Goal: Task Accomplishment & Management: Use online tool/utility

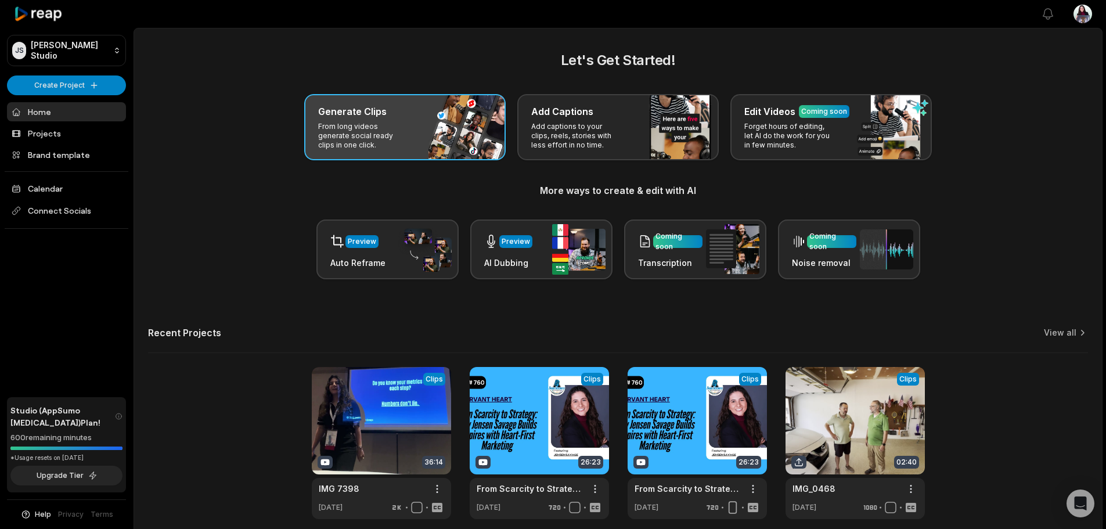
click at [387, 105] on div "Generate Clips" at bounding box center [405, 112] width 174 height 14
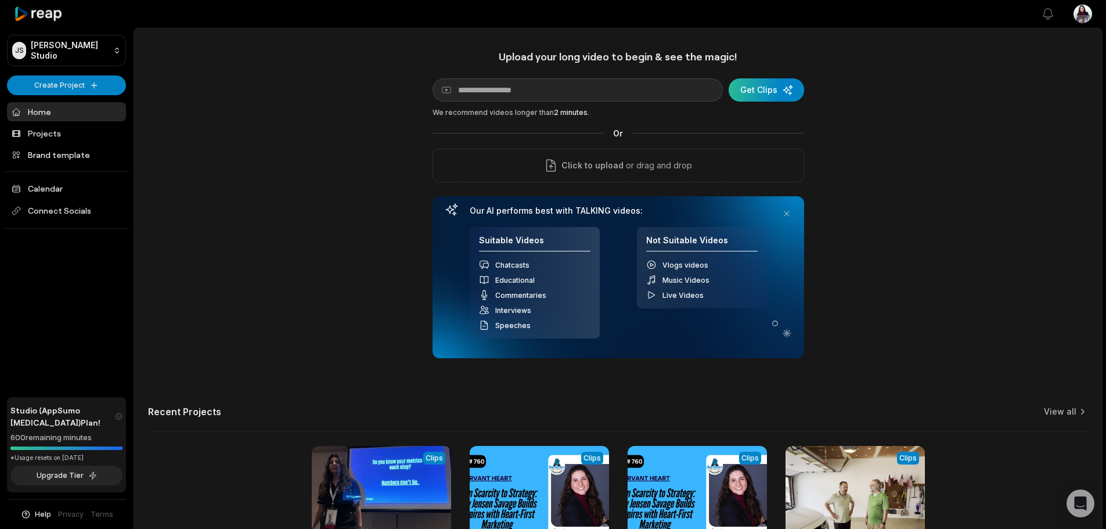
click at [762, 83] on div "submit" at bounding box center [766, 89] width 75 height 23
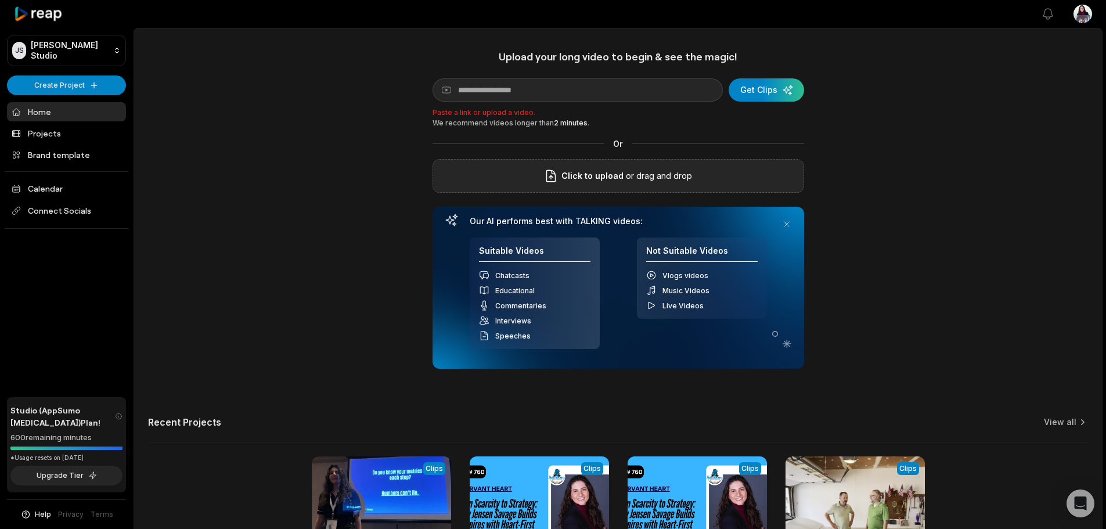
click at [665, 189] on div "Click to upload or drag and drop" at bounding box center [619, 176] width 372 height 34
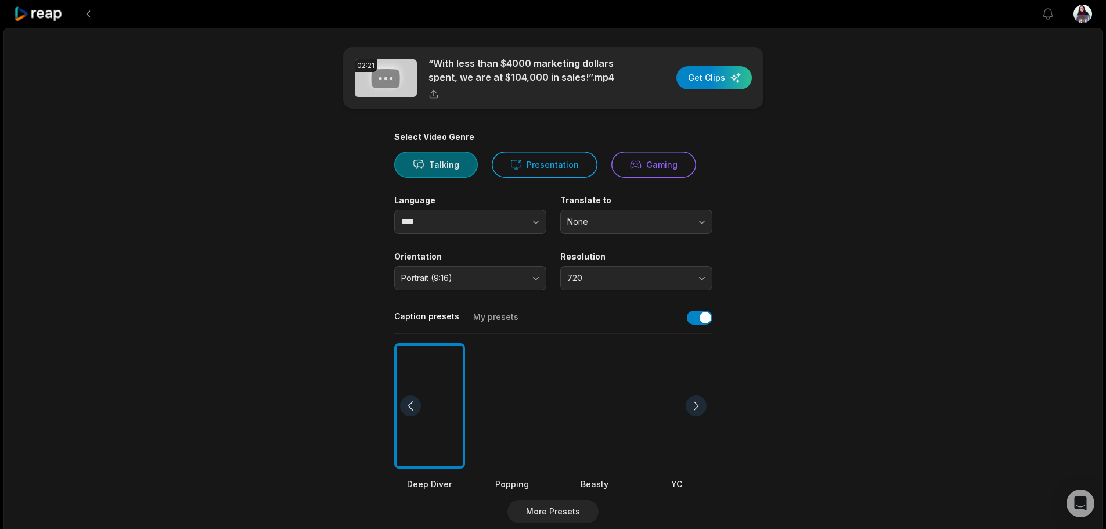
click at [430, 165] on button "Talking" at bounding box center [436, 165] width 84 height 26
click at [473, 272] on button "Portrait (9:16)" at bounding box center [470, 278] width 152 height 24
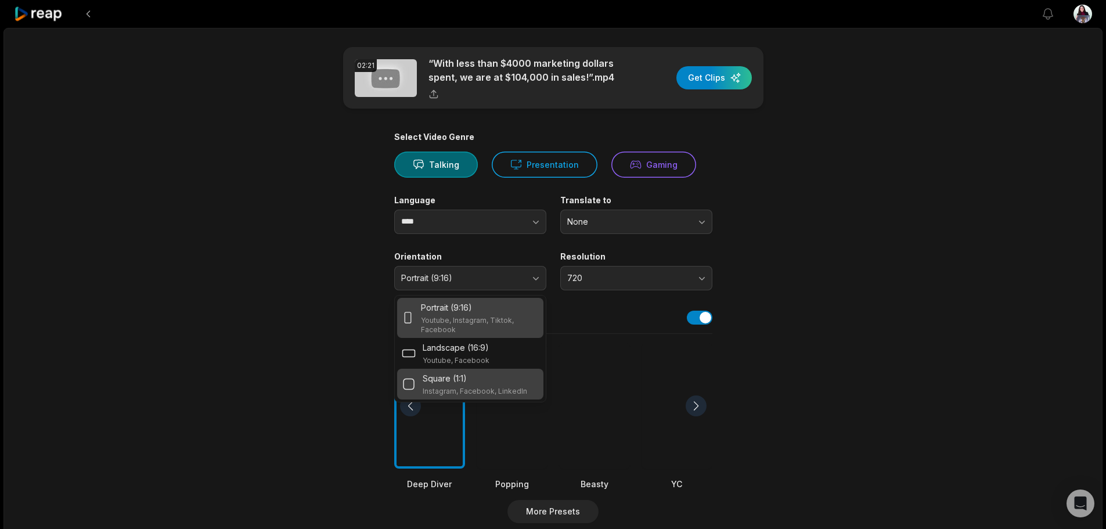
click at [519, 391] on p "Instagram, Facebook, LinkedIn" at bounding box center [475, 391] width 105 height 9
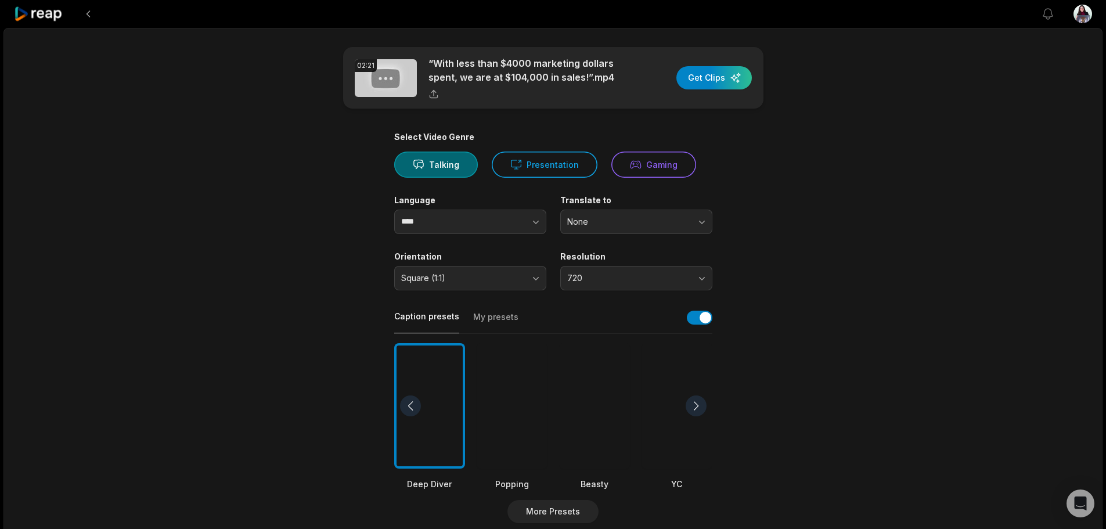
click at [905, 346] on div "02:21 “With less than $4000 marketing dollars spent, we are at $104,000 in sale…" at bounding box center [552, 433] width 1099 height 811
click at [887, 261] on div "02:21 “With less than $4000 marketing dollars spent, we are at $104,000 in sale…" at bounding box center [552, 433] width 1099 height 811
click at [678, 275] on span "720" at bounding box center [628, 278] width 122 height 10
click at [654, 317] on div "1080" at bounding box center [636, 326] width 146 height 19
click at [843, 272] on div "02:21 “With less than $4000 marketing dollars spent, we are at $104,000 in sale…" at bounding box center [552, 433] width 1099 height 811
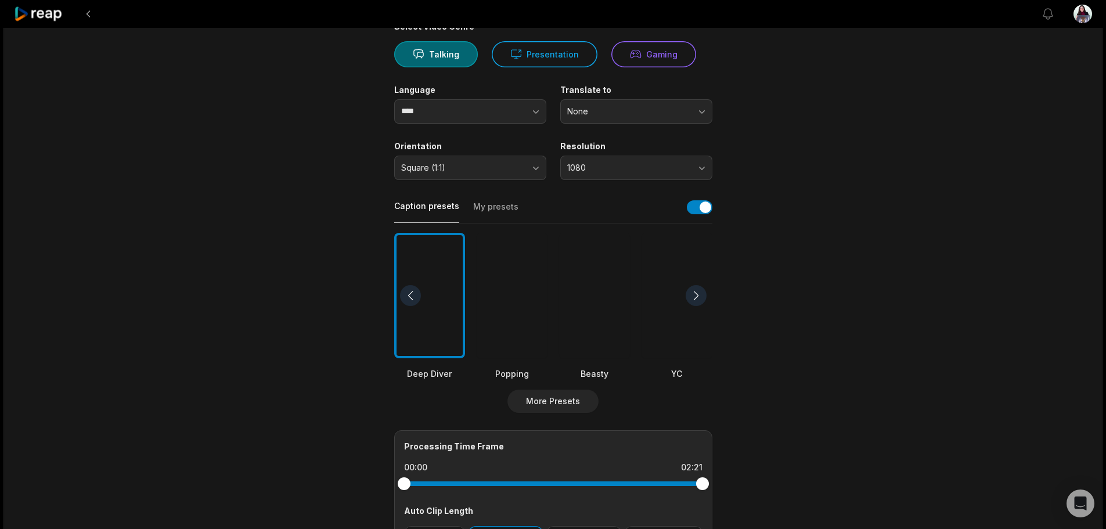
scroll to position [116, 0]
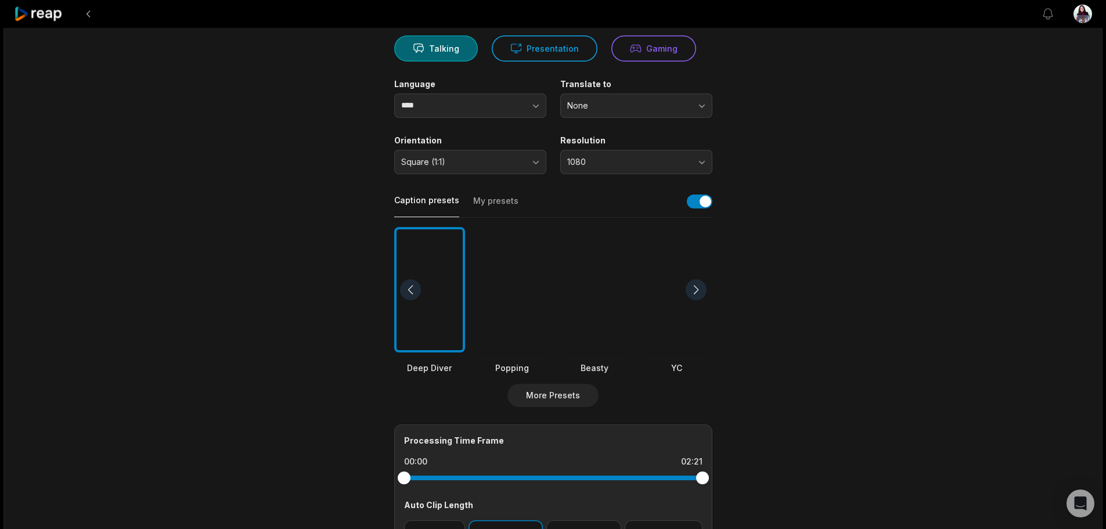
click at [495, 200] on button "My presets" at bounding box center [495, 206] width 45 height 22
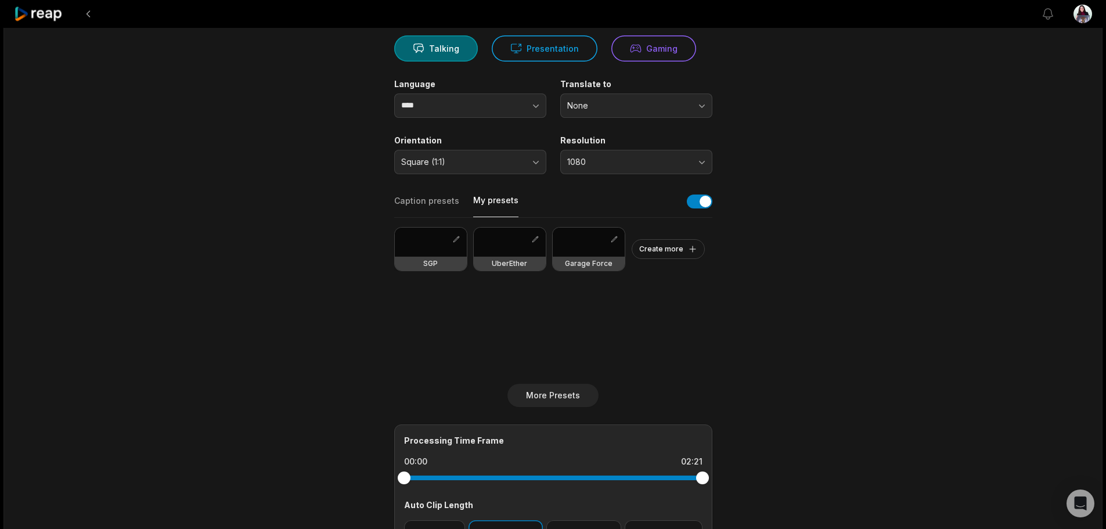
click at [436, 263] on h3 "SGP" at bounding box center [430, 263] width 15 height 9
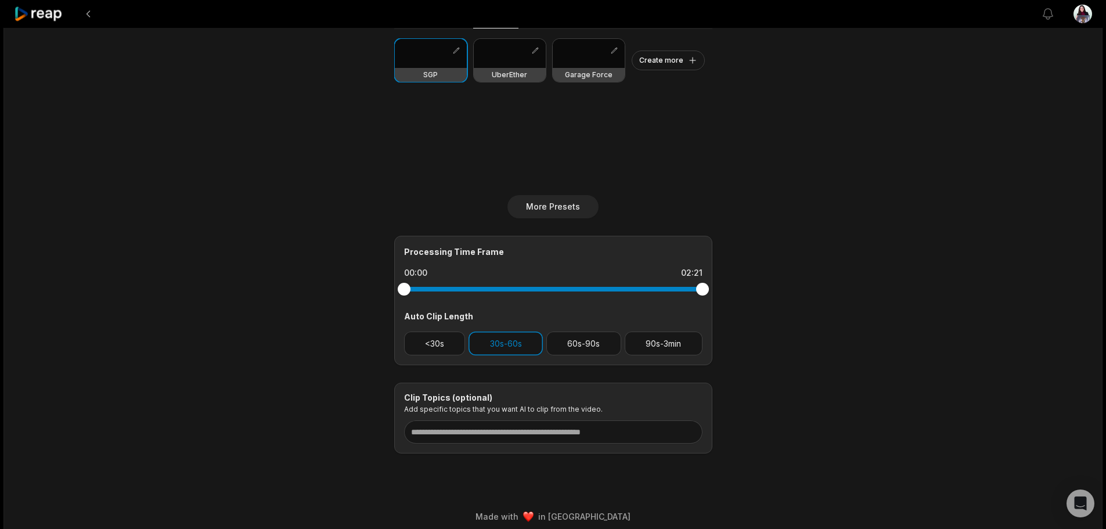
scroll to position [313, 0]
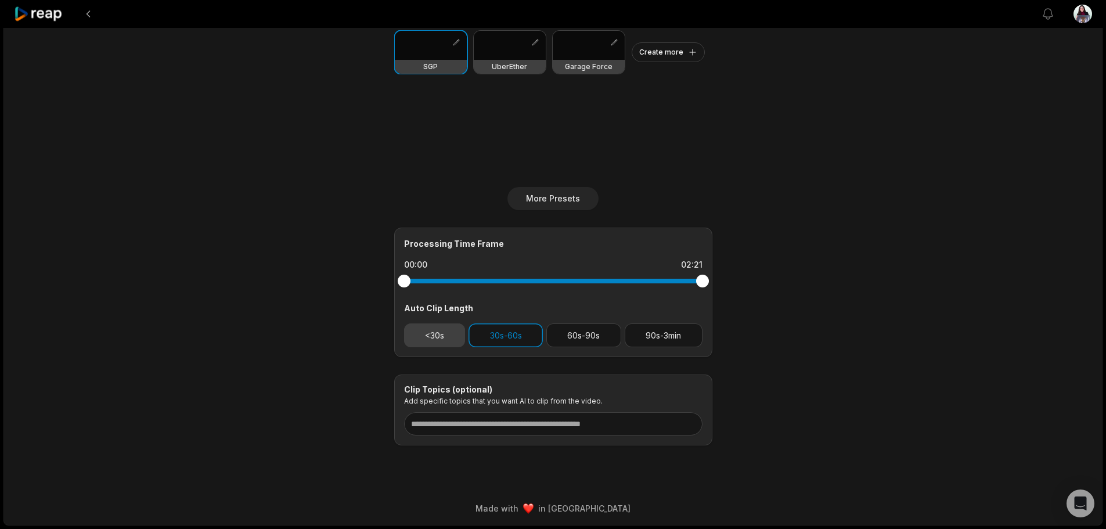
click at [437, 332] on button "<30s" at bounding box center [435, 335] width 62 height 24
click at [448, 344] on button "<30s" at bounding box center [435, 335] width 62 height 24
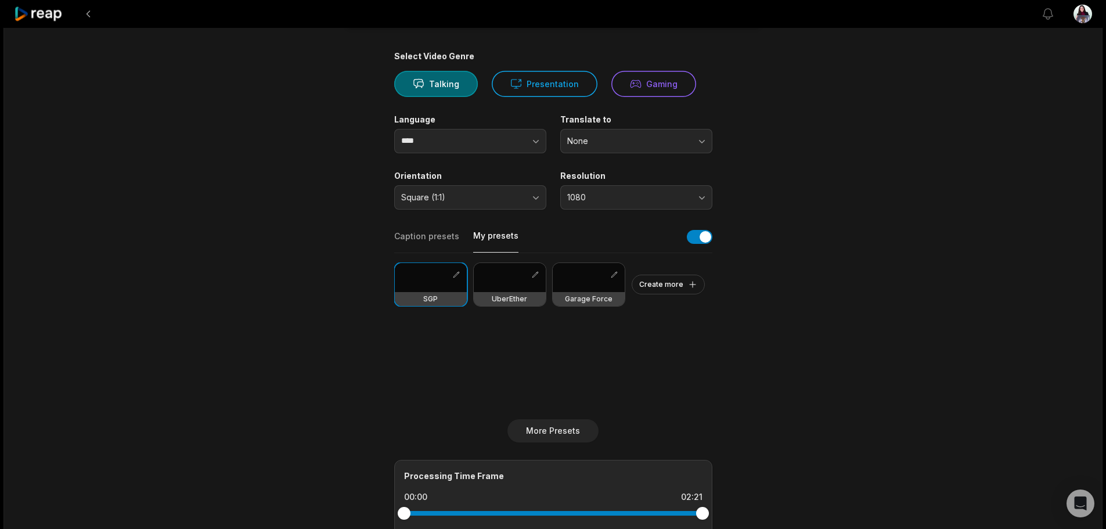
scroll to position [0, 0]
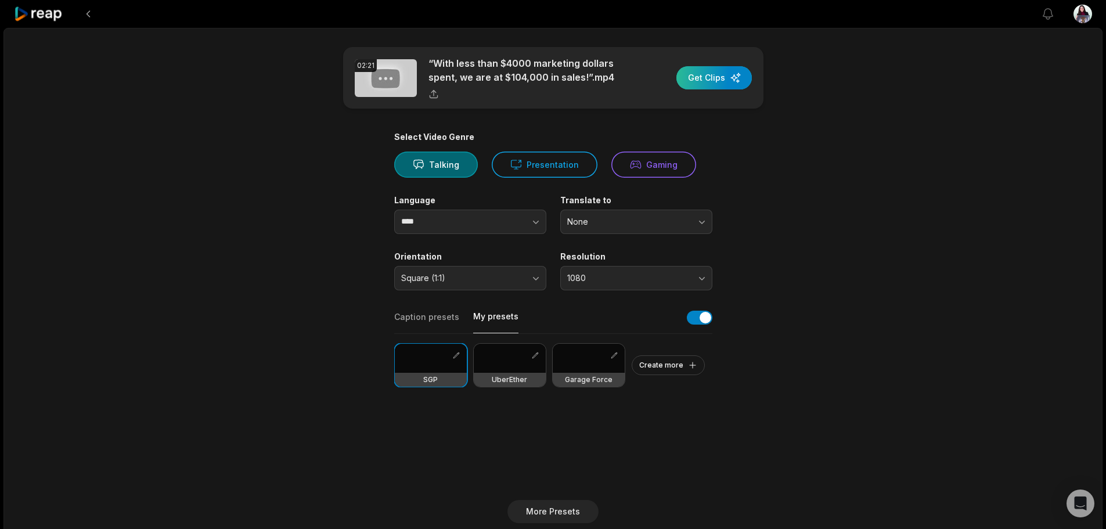
click at [723, 80] on div "button" at bounding box center [714, 77] width 75 height 23
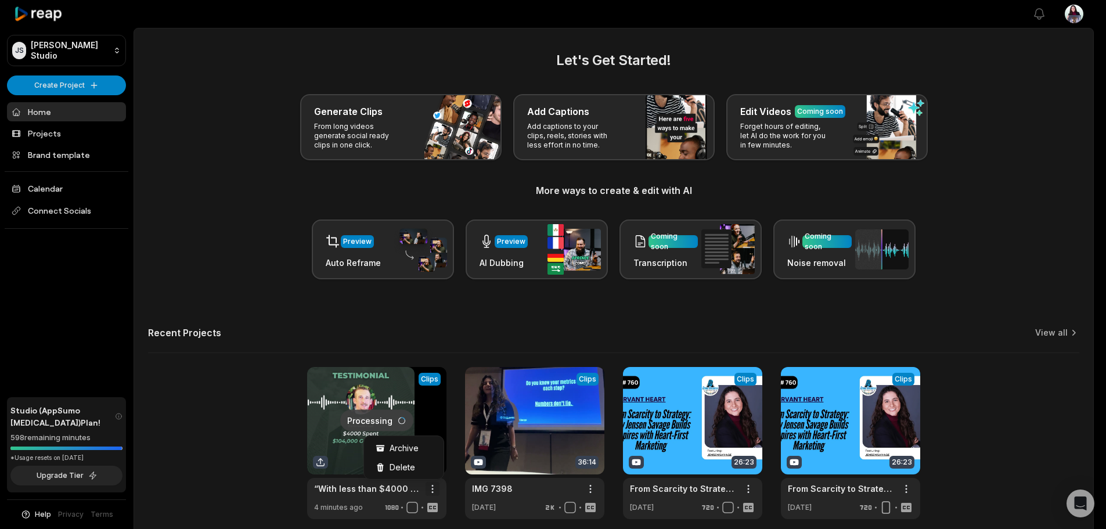
click at [435, 488] on html "JS Jensen's Studio Create Project Home Projects Brand template Calendar Connect…" at bounding box center [553, 264] width 1106 height 529
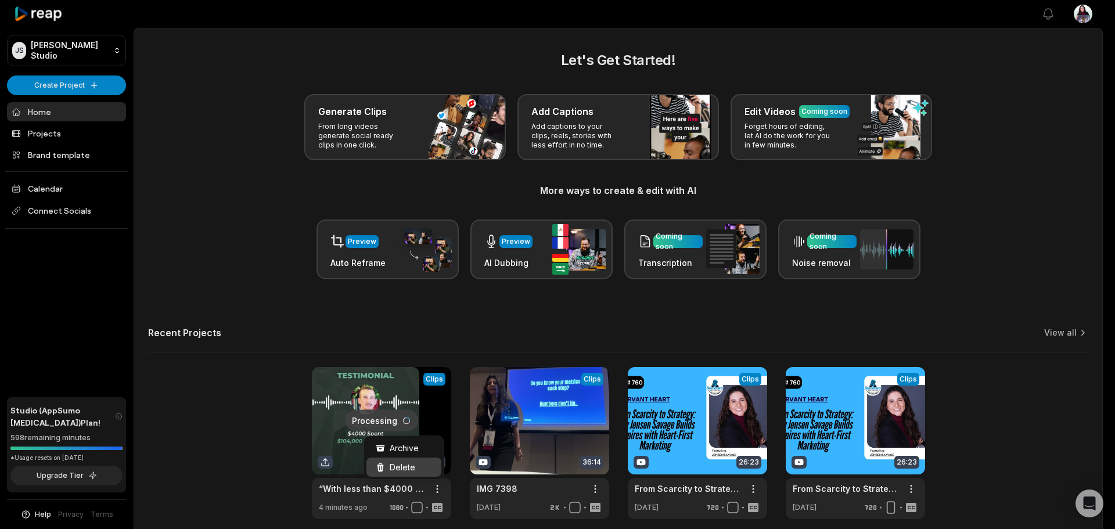
click at [409, 469] on span "Delete" at bounding box center [403, 467] width 26 height 12
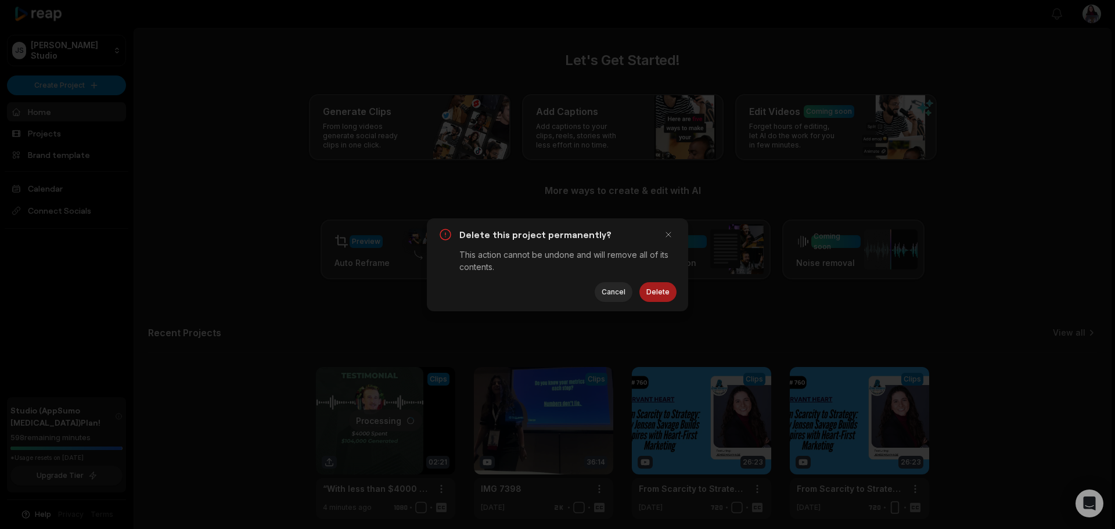
click at [660, 292] on button "Delete" at bounding box center [657, 292] width 37 height 20
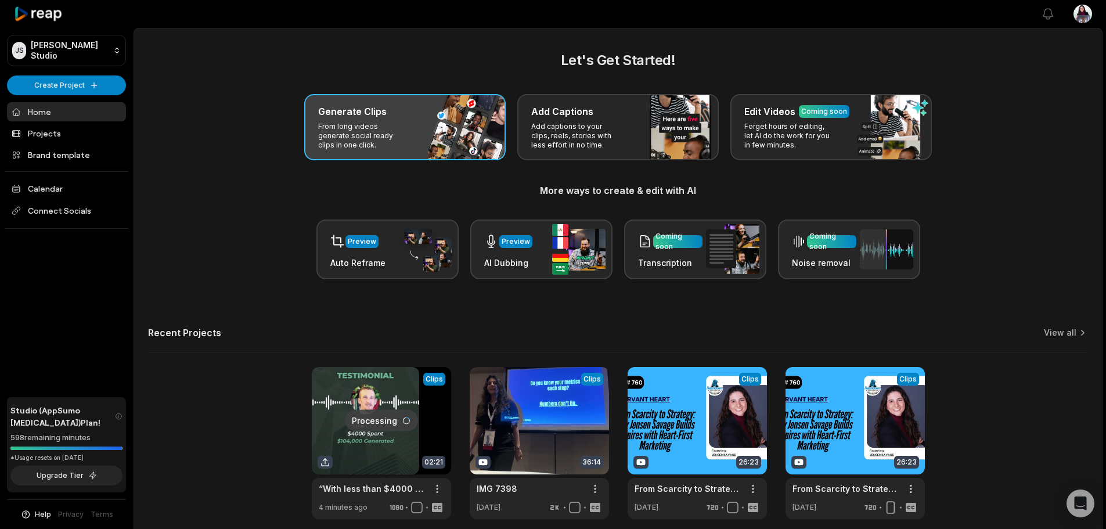
click at [408, 122] on div "Generate Clips From long videos generate social ready clips in one click." at bounding box center [404, 127] width 201 height 66
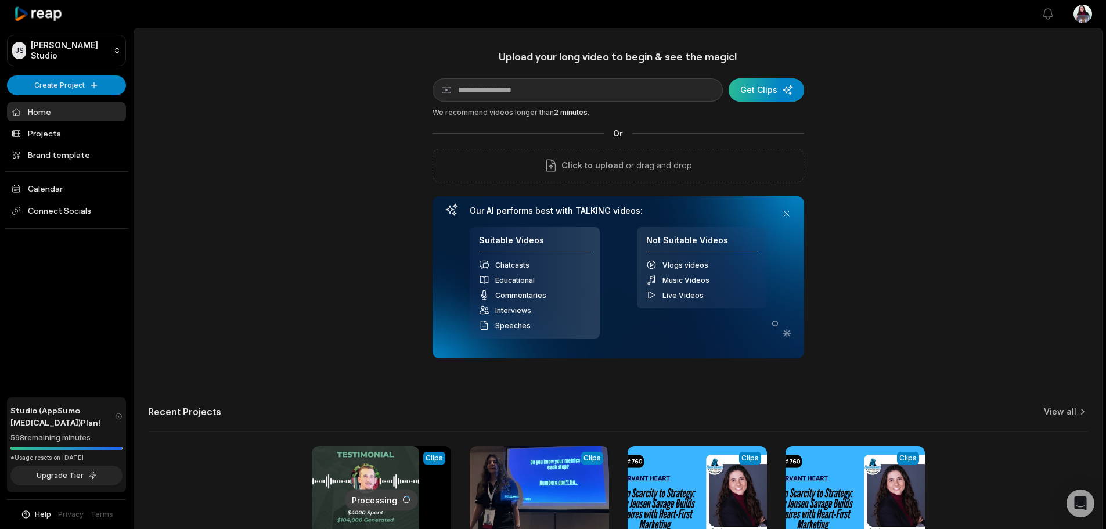
click at [793, 92] on div "submit" at bounding box center [766, 89] width 75 height 23
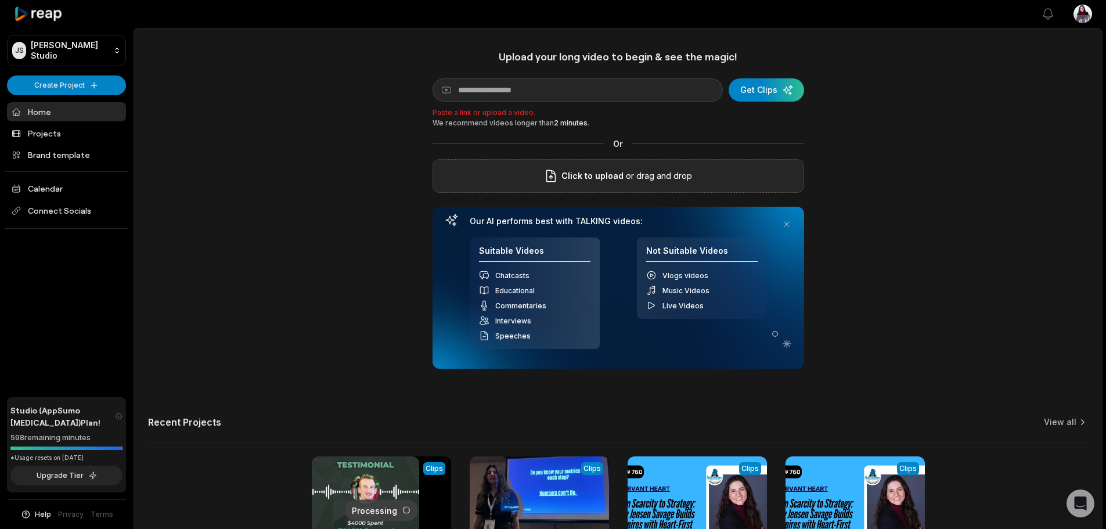
click at [696, 192] on div "Click to upload or drag and drop" at bounding box center [619, 176] width 372 height 34
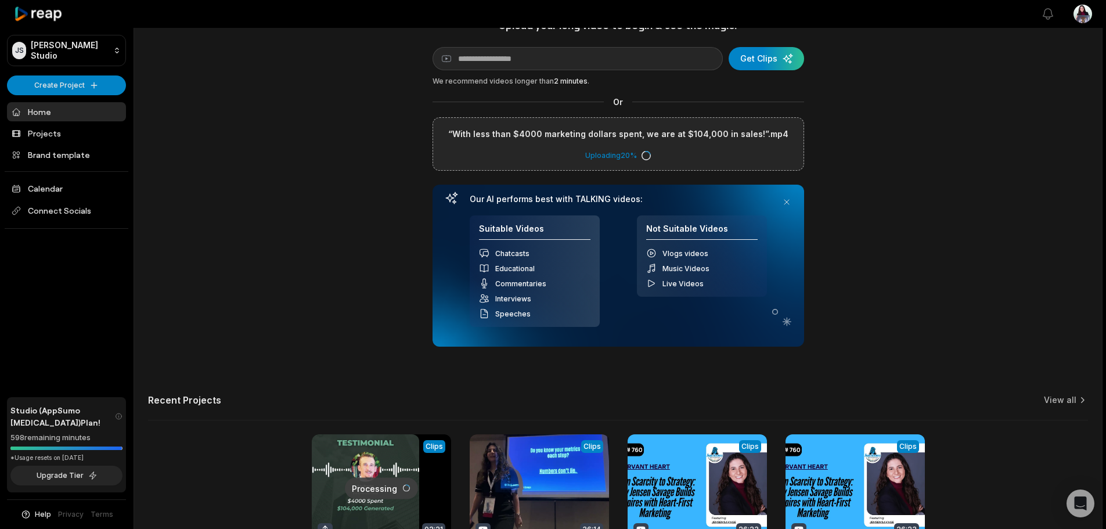
scroll to position [58, 0]
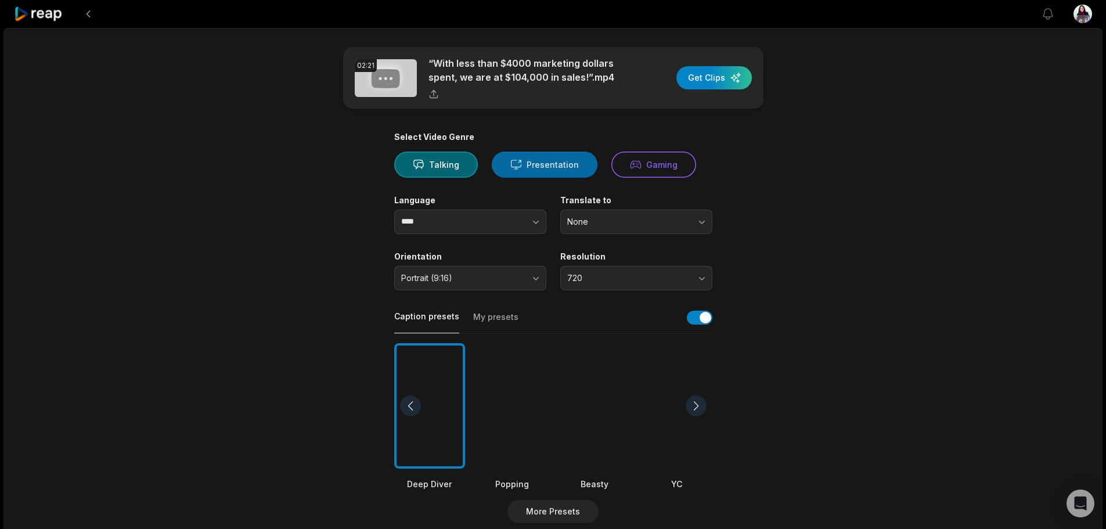
click at [548, 177] on button "Presentation" at bounding box center [545, 165] width 106 height 26
click at [433, 166] on button "Talking" at bounding box center [436, 165] width 84 height 26
click at [495, 233] on button "button" at bounding box center [513, 222] width 66 height 24
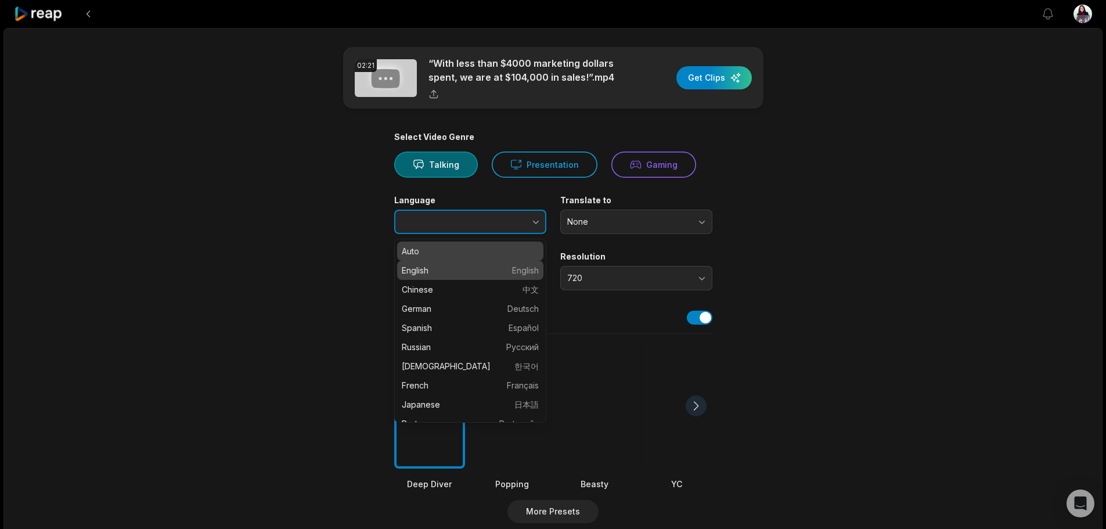
type input "*******"
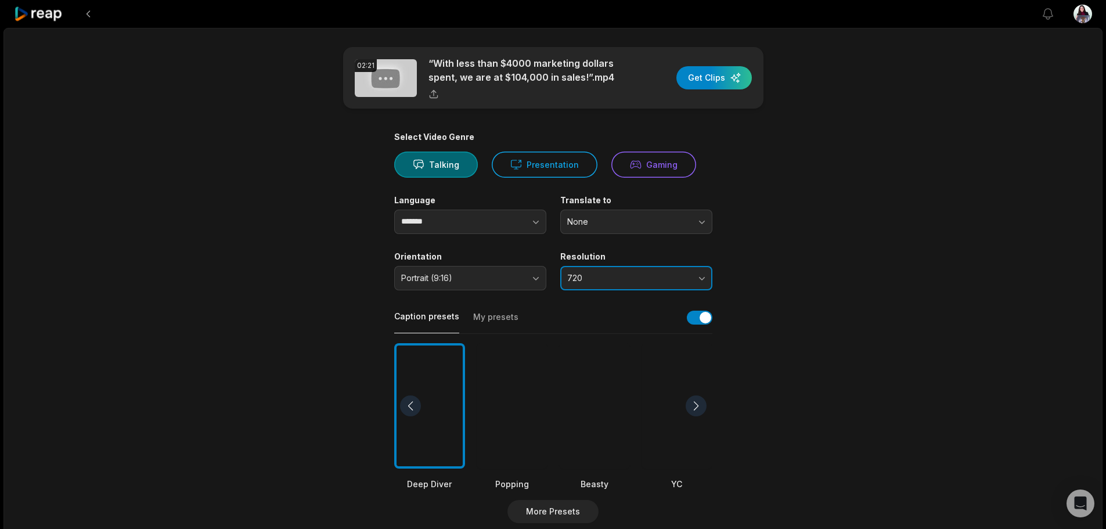
click at [622, 281] on span "720" at bounding box center [628, 278] width 122 height 10
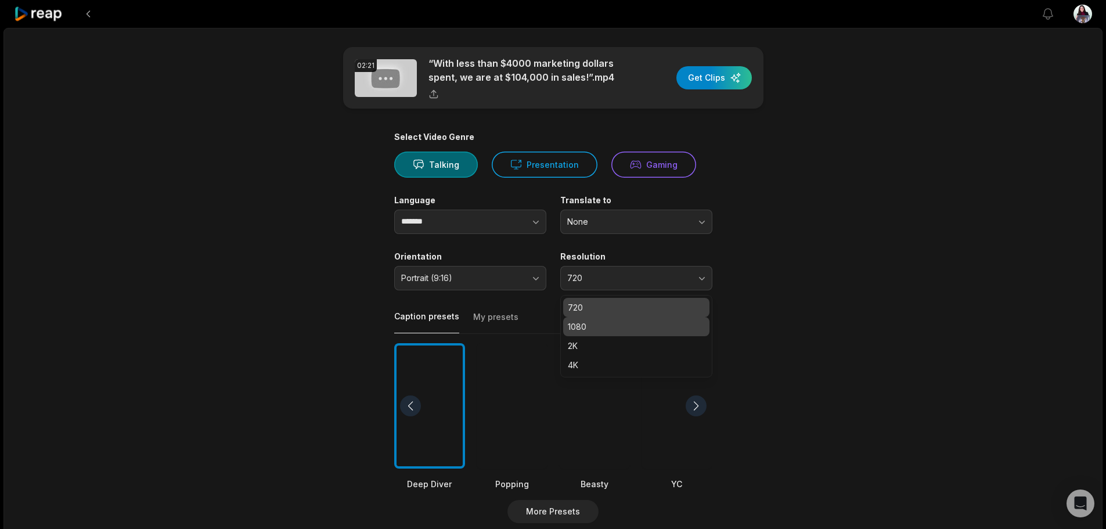
click at [610, 330] on p "1080" at bounding box center [636, 327] width 137 height 12
drag, startPoint x: 844, startPoint y: 323, endPoint x: 834, endPoint y: 322, distance: 10.6
click at [845, 323] on div "02:21 “With less than $4000 marketing dollars spent, we are at $104,000 in sale…" at bounding box center [552, 433] width 1099 height 811
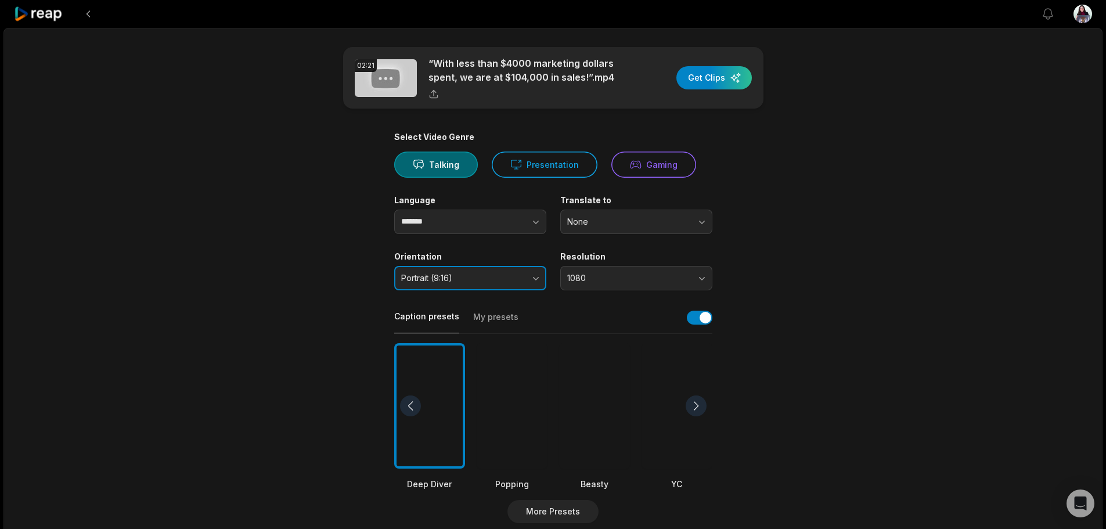
click at [460, 283] on button "Portrait (9:16)" at bounding box center [470, 278] width 152 height 24
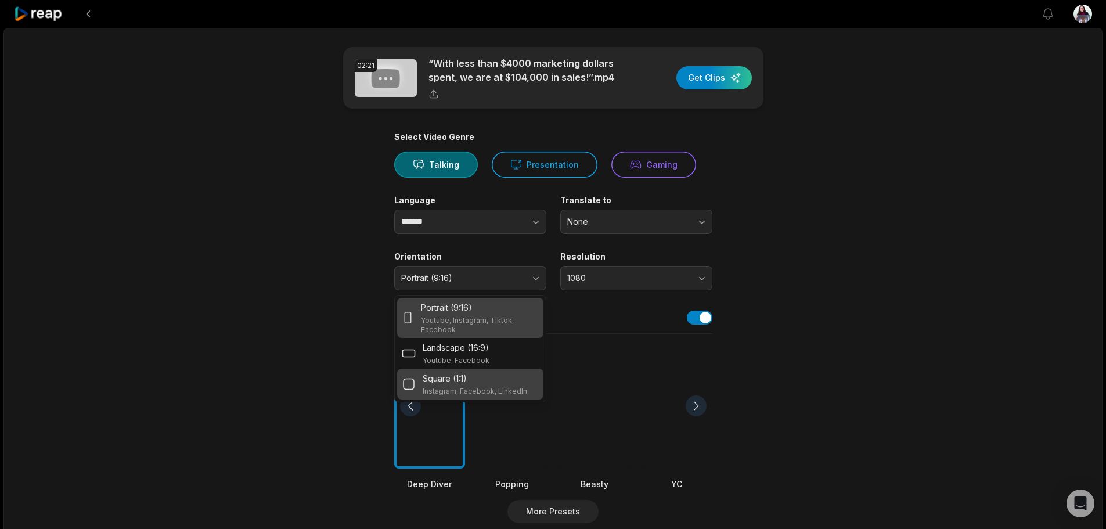
click at [472, 373] on div "Square (1:1)" at bounding box center [475, 378] width 105 height 12
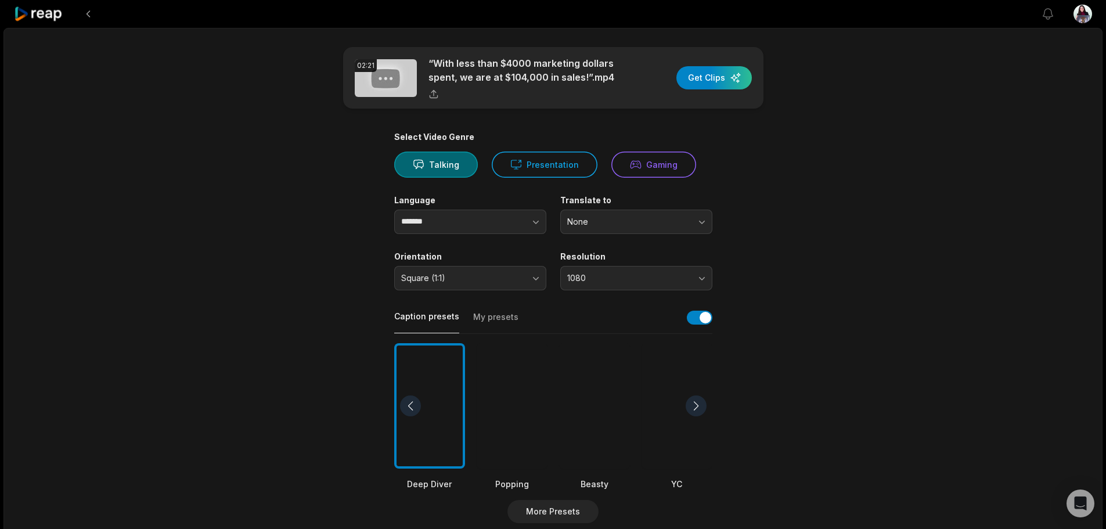
click at [484, 318] on button "My presets" at bounding box center [495, 322] width 45 height 22
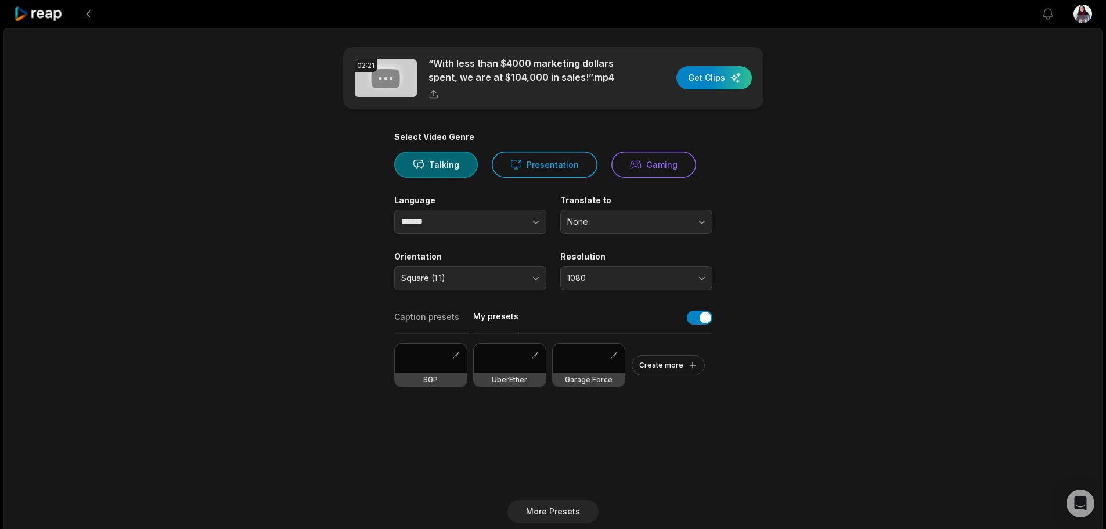
click at [417, 373] on div "SGP" at bounding box center [431, 365] width 72 height 43
click at [725, 73] on div "button" at bounding box center [714, 77] width 75 height 23
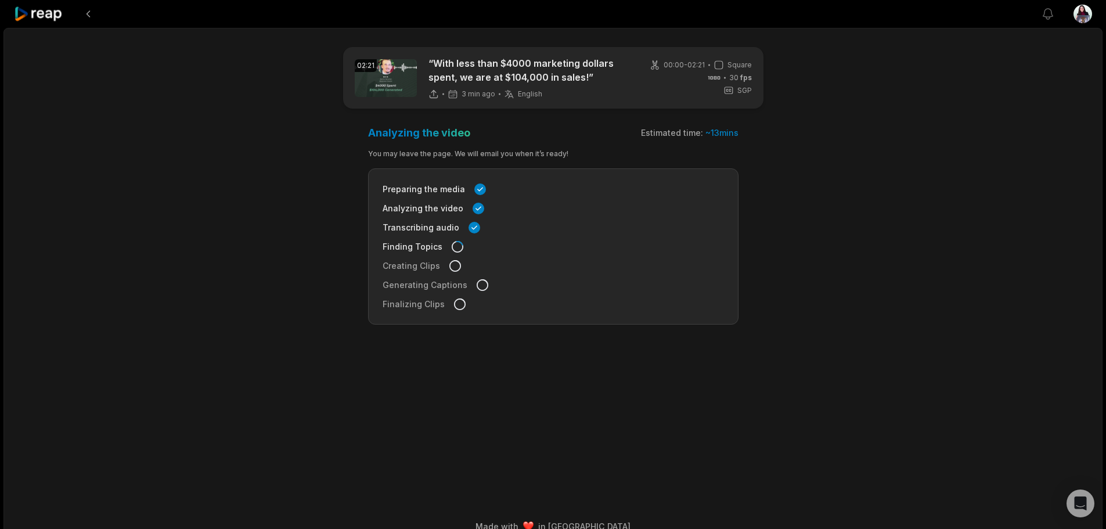
click at [33, 17] on icon at bounding box center [38, 14] width 49 height 16
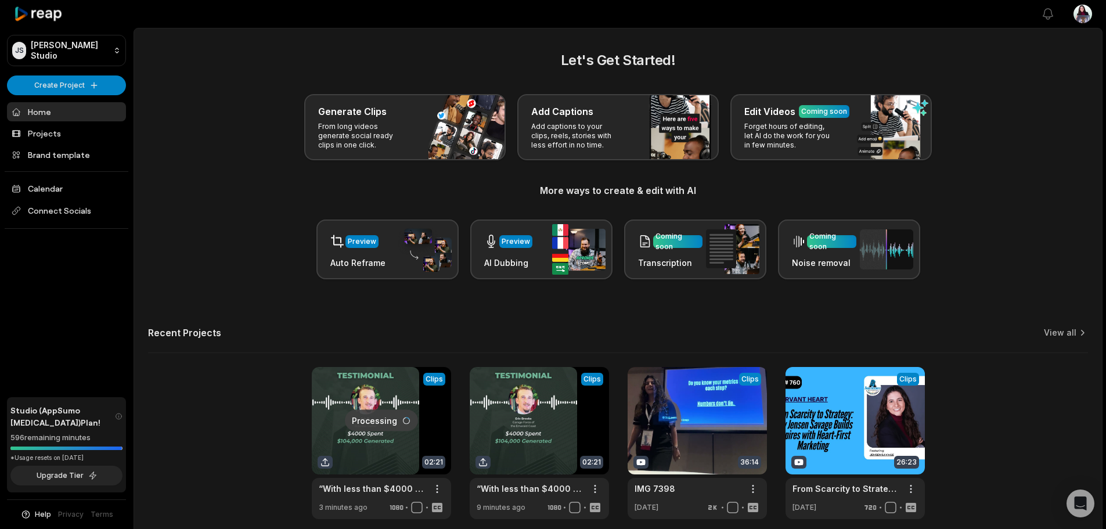
click at [345, 393] on link at bounding box center [381, 443] width 139 height 152
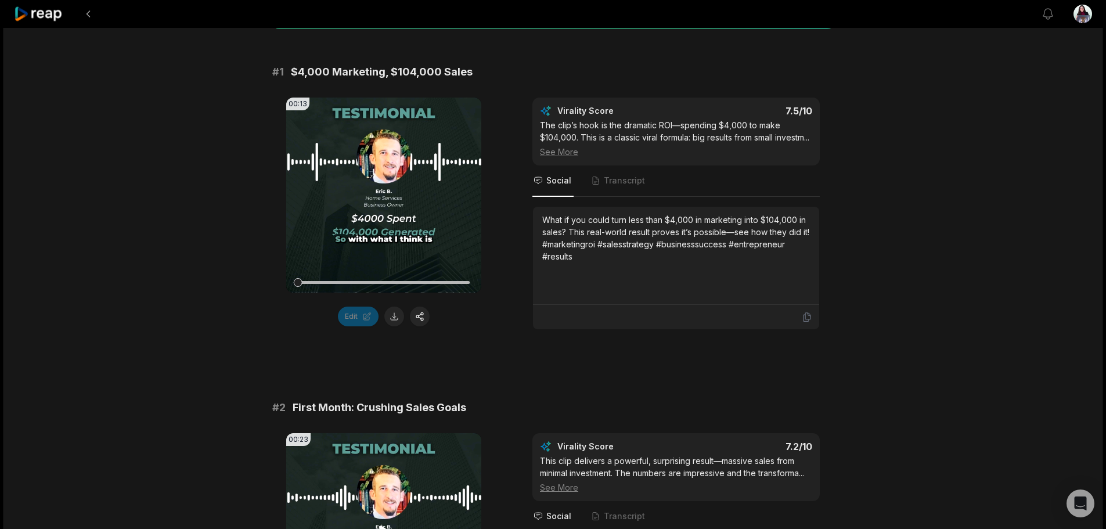
scroll to position [174, 0]
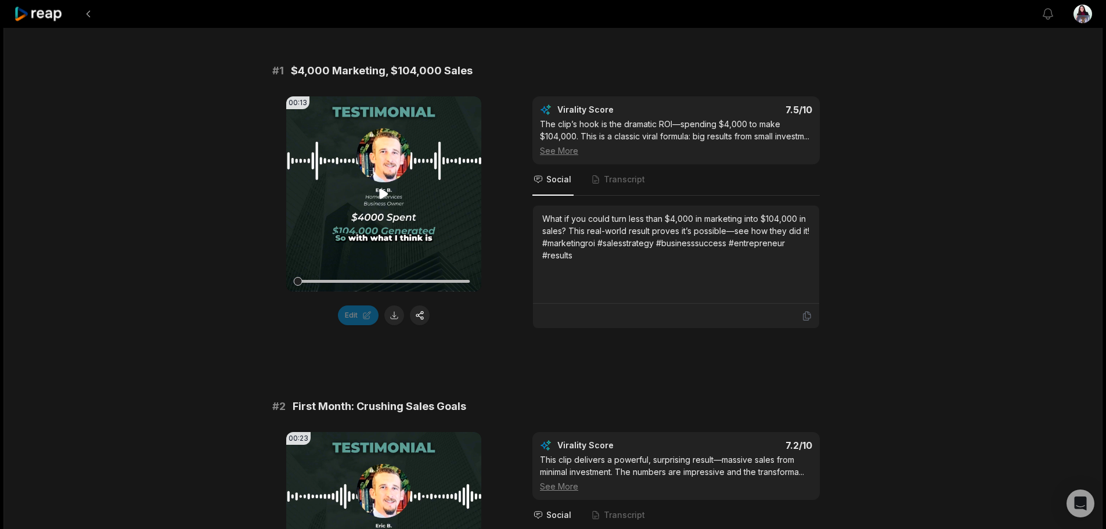
click at [380, 192] on icon at bounding box center [384, 194] width 9 height 10
click at [362, 317] on button "Edit" at bounding box center [358, 315] width 41 height 20
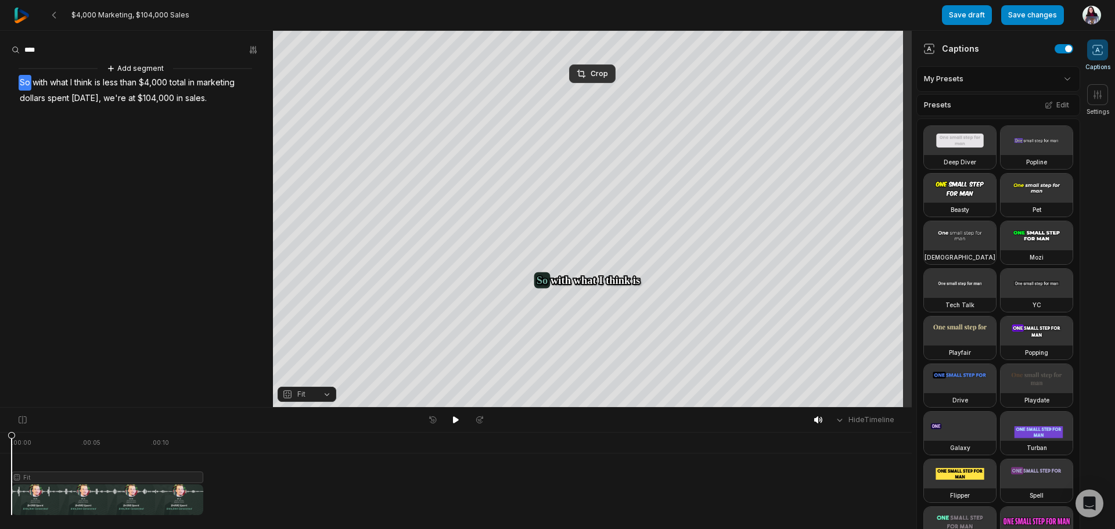
click at [1013, 77] on html "$4,000 Marketing, $104,000 Sales Save draft Save changes Open user menu Caption…" at bounding box center [557, 264] width 1115 height 529
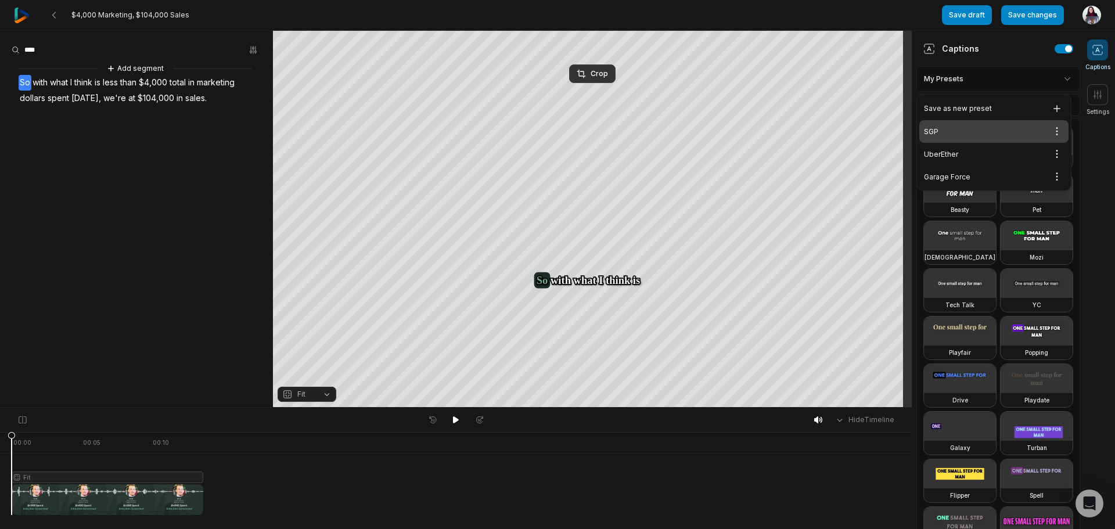
click at [1102, 93] on html "$4,000 Marketing, $104,000 Sales Save draft Save changes Open user menu Caption…" at bounding box center [557, 264] width 1115 height 529
click at [1102, 93] on icon at bounding box center [1098, 95] width 12 height 12
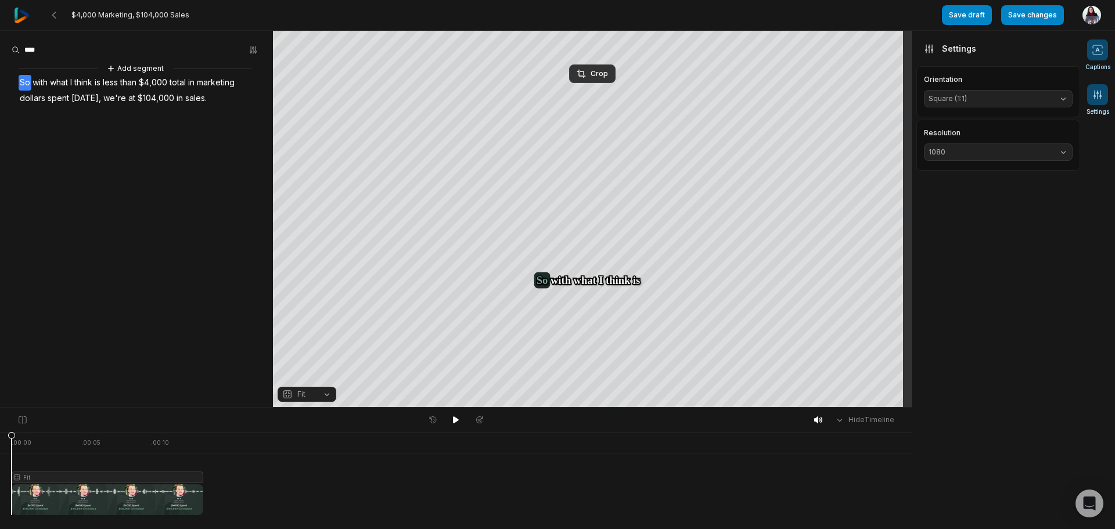
click at [1097, 60] on button "Captions" at bounding box center [1097, 55] width 25 height 32
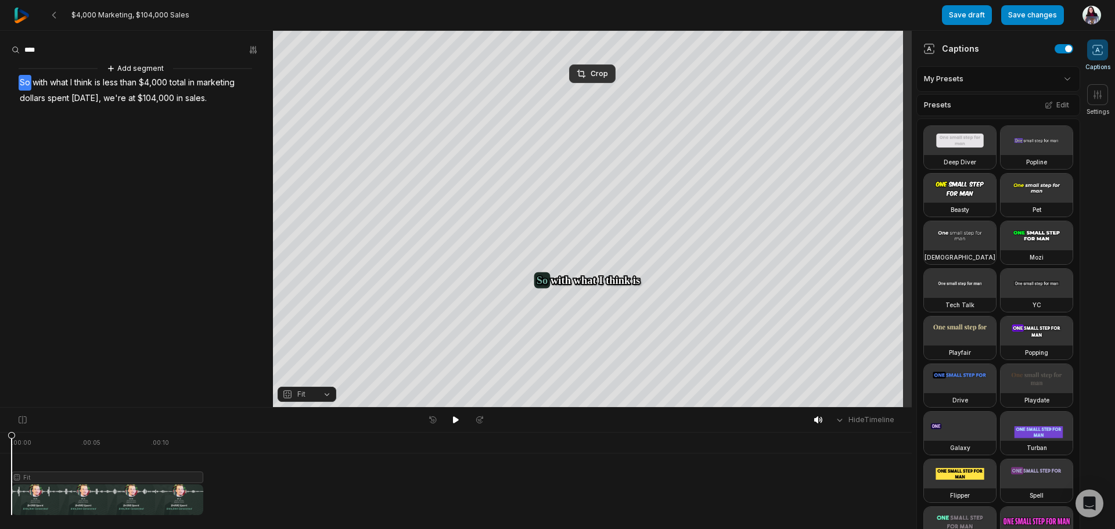
click at [1038, 81] on html "$4,000 Marketing, $104,000 Sales Save draft Save changes Open user menu Caption…" at bounding box center [557, 264] width 1115 height 529
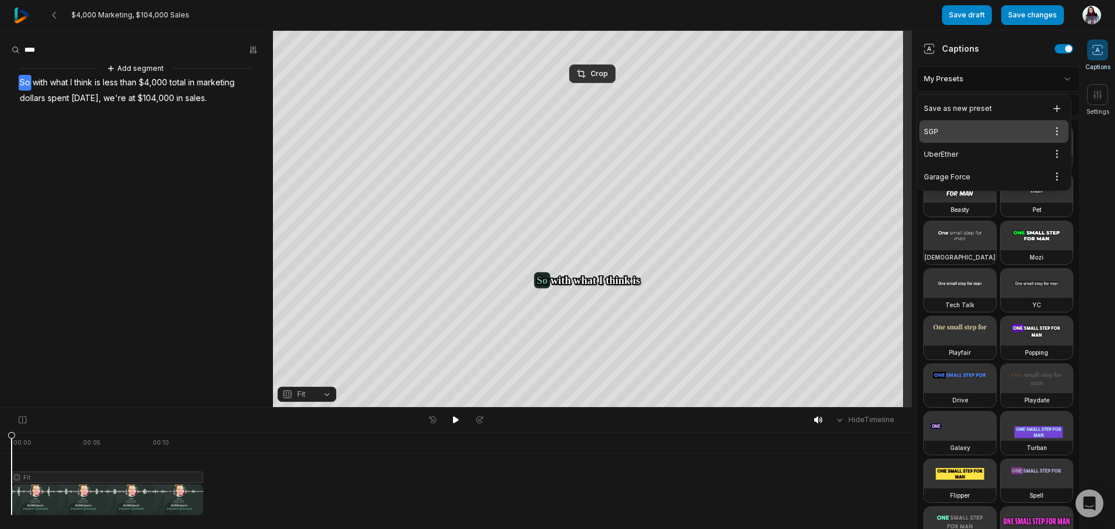
click at [1030, 128] on div "SGP Open options" at bounding box center [993, 131] width 149 height 23
click at [1057, 84] on html "$4,000 Marketing, $104,000 Sales Save draft Save changes Open user menu Caption…" at bounding box center [557, 264] width 1115 height 529
click at [1052, 131] on html "$4,000 Marketing, $104,000 Sales Save draft Save changes Open user menu Caption…" at bounding box center [557, 264] width 1115 height 529
click at [1029, 177] on div "Edit" at bounding box center [1026, 171] width 69 height 19
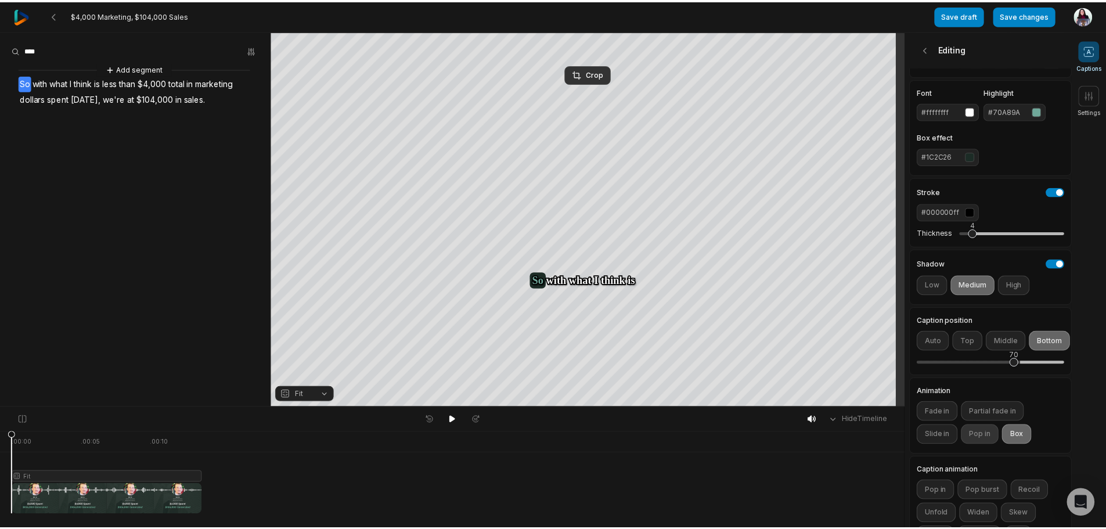
scroll to position [174, 0]
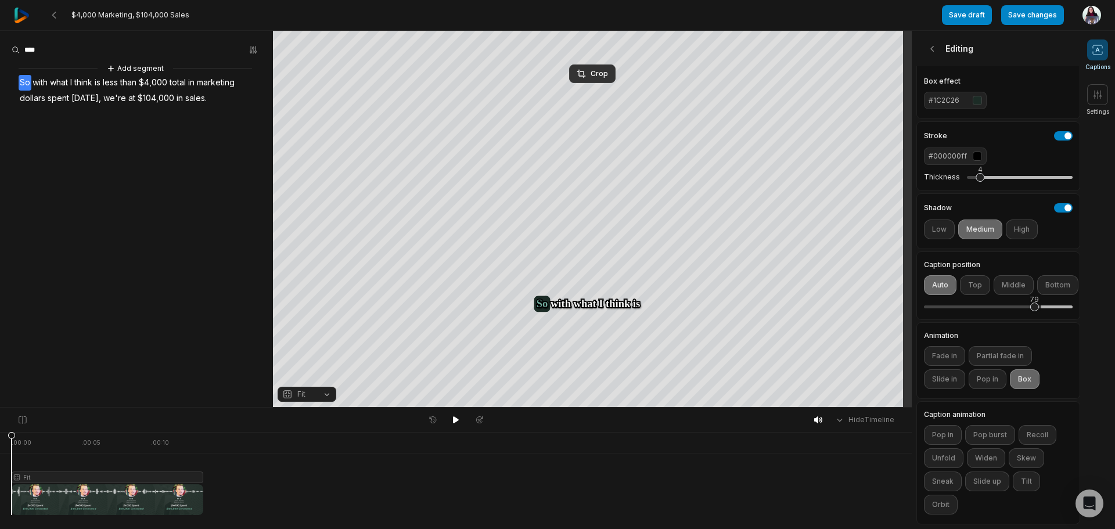
drag, startPoint x: 1028, startPoint y: 295, endPoint x: 1035, endPoint y: 296, distance: 7.0
click at [1035, 296] on div "79" at bounding box center [998, 307] width 149 height 24
click at [1037, 10] on button "Save changes" at bounding box center [1032, 15] width 63 height 20
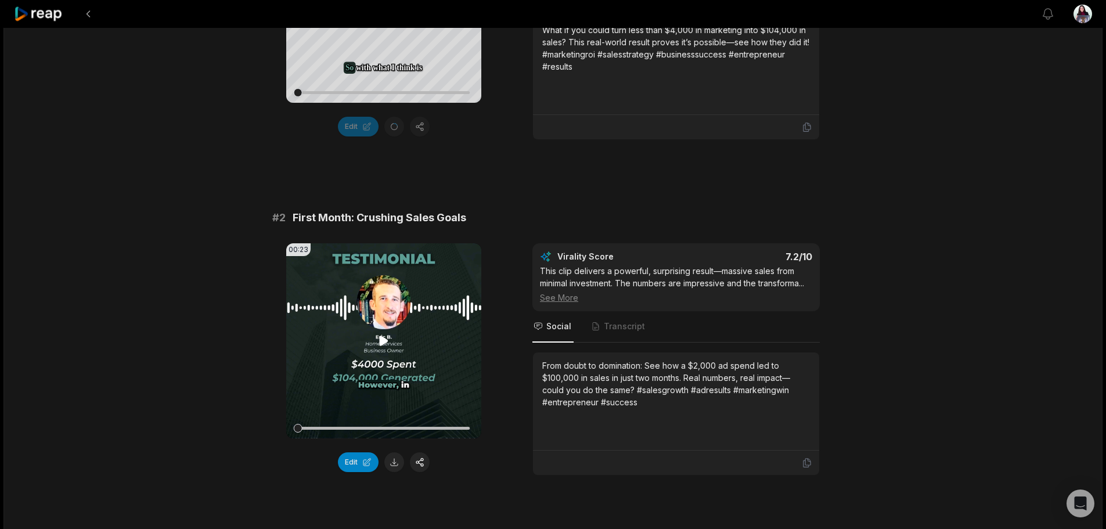
scroll to position [290, 0]
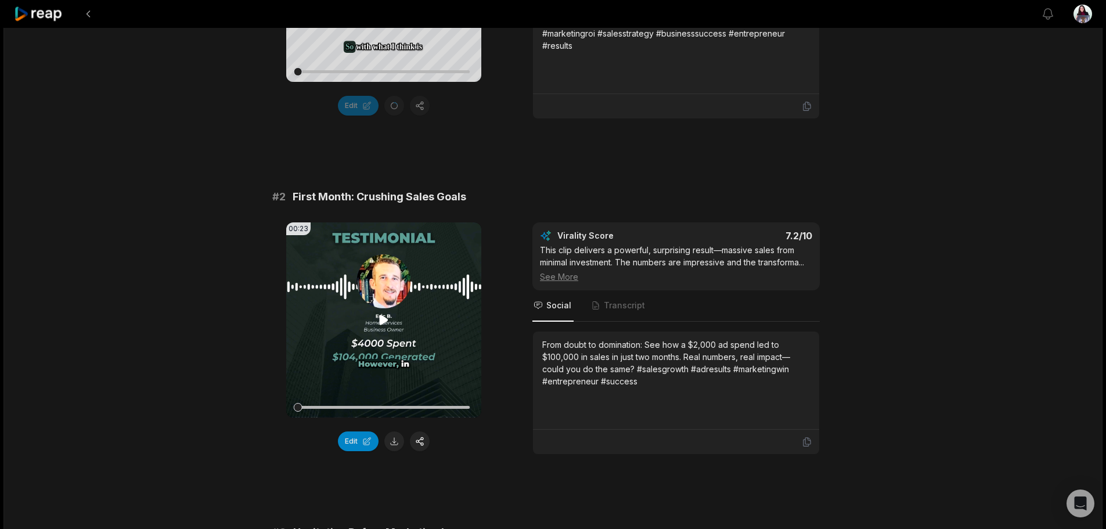
click at [384, 325] on icon at bounding box center [384, 320] width 9 height 10
click at [357, 451] on button "Edit" at bounding box center [358, 441] width 41 height 20
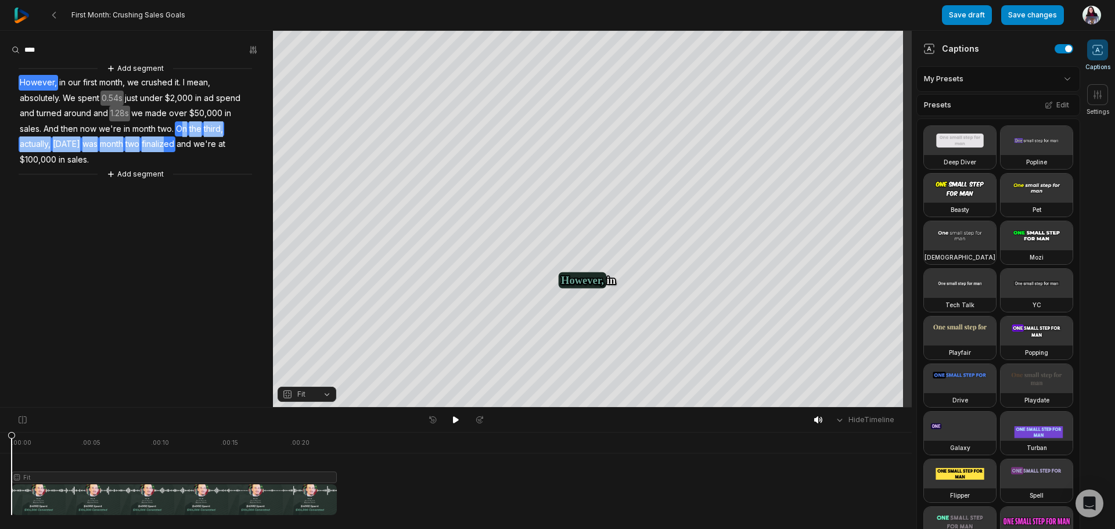
drag, startPoint x: 177, startPoint y: 145, endPoint x: 185, endPoint y: 129, distance: 18.2
click at [185, 129] on div "Add segment However, in our first month, we crushed it. I mean, absolutely. We …" at bounding box center [136, 121] width 273 height 118
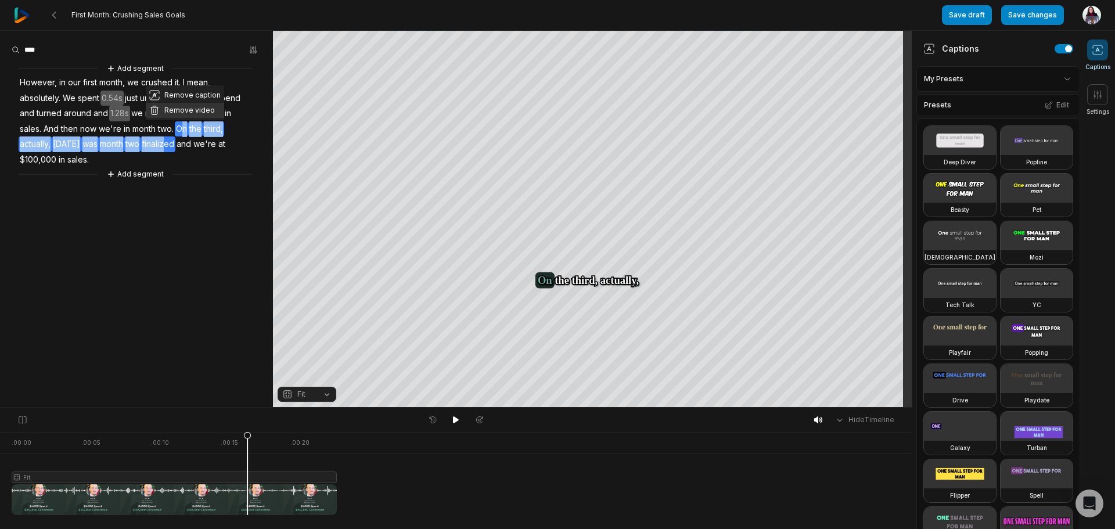
click at [194, 111] on button "Remove video" at bounding box center [185, 110] width 78 height 15
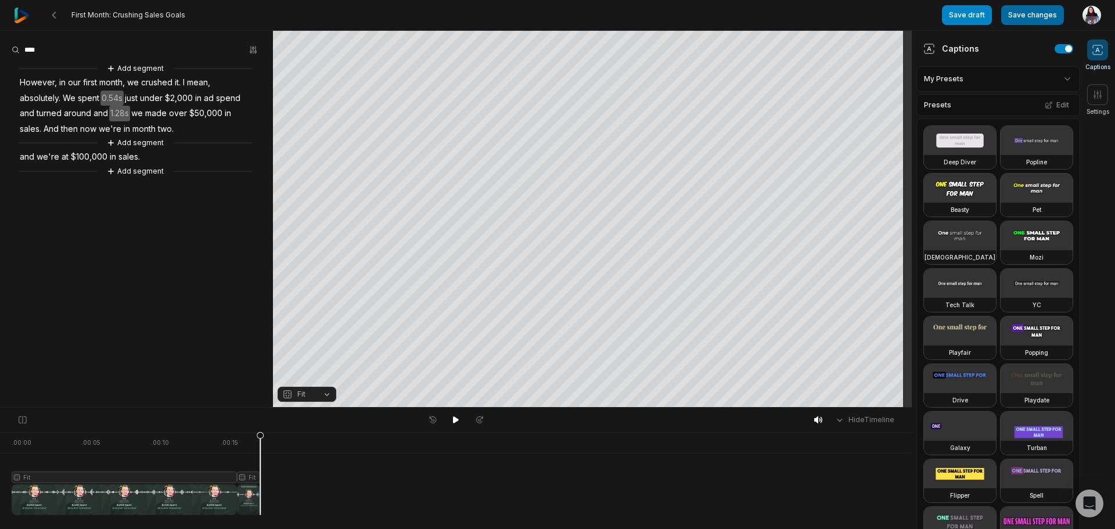
click at [1035, 19] on button "Save changes" at bounding box center [1032, 15] width 63 height 20
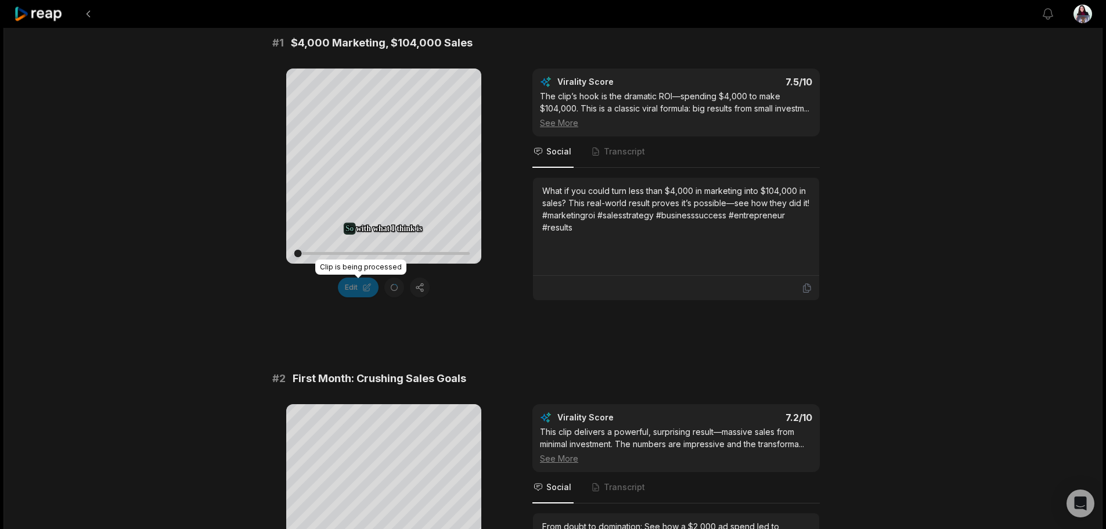
scroll to position [290, 0]
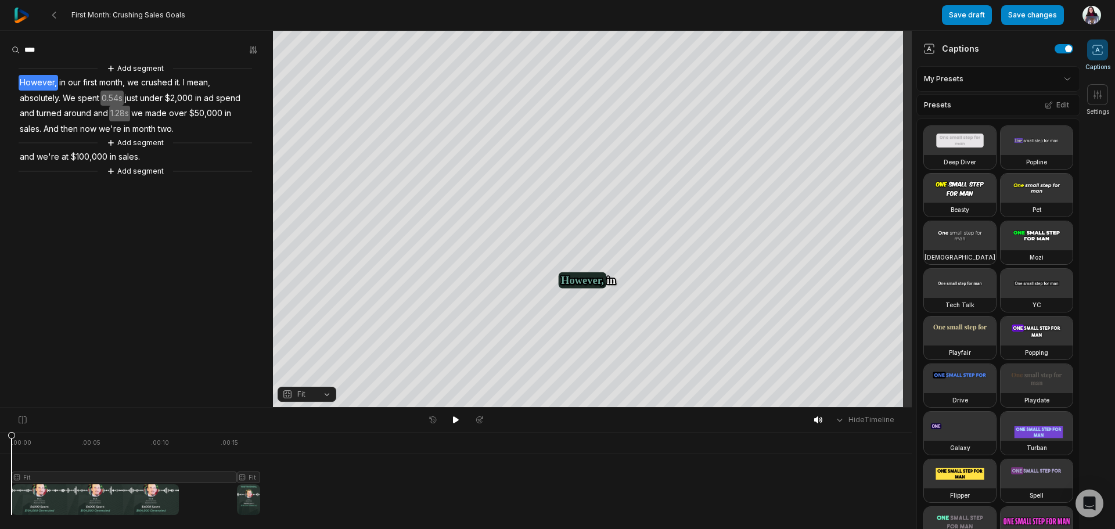
click at [1045, 72] on html "First Month: Crushing Sales Goals Save draft Save changes Open user menu Captio…" at bounding box center [557, 264] width 1115 height 529
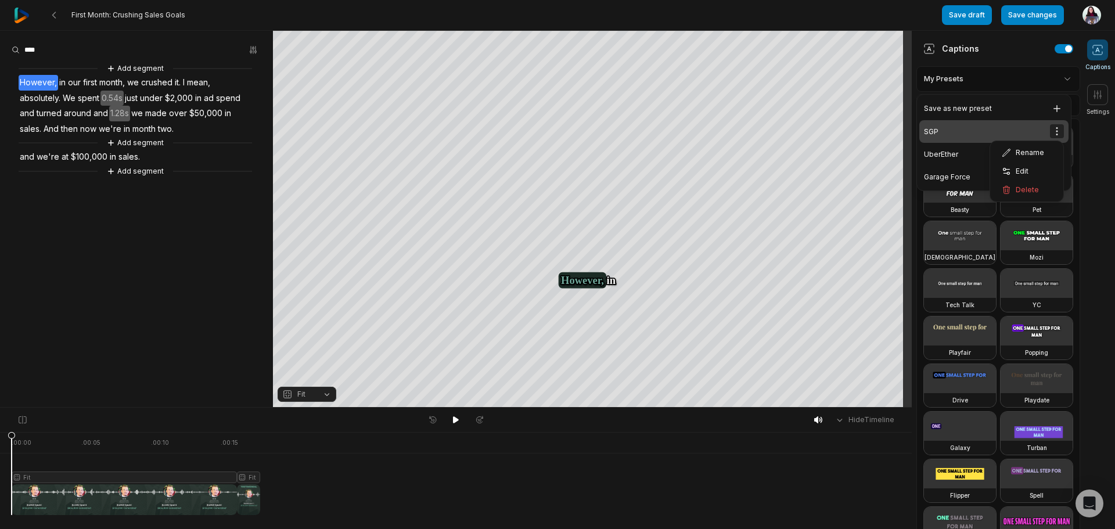
click at [1056, 131] on html "First Month: Crushing Sales Goals Save draft Save changes Open user menu Captio…" at bounding box center [557, 264] width 1115 height 529
click at [1042, 165] on div "Edit" at bounding box center [1026, 171] width 69 height 19
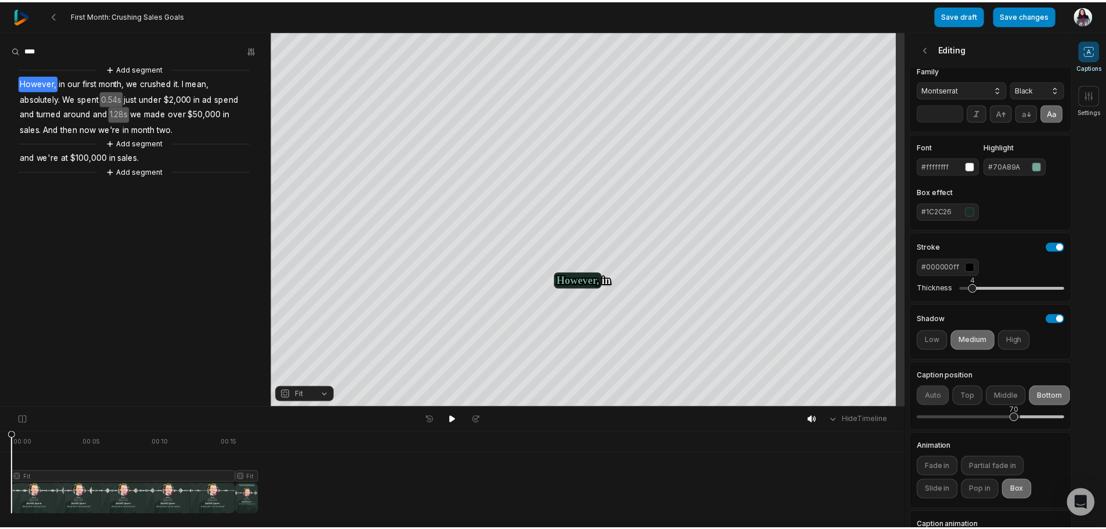
scroll to position [58, 0]
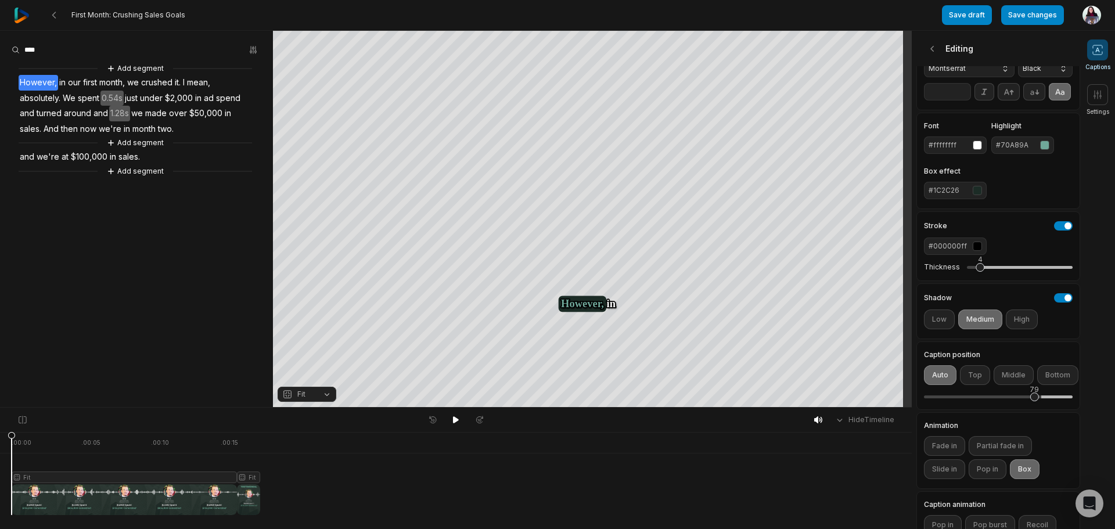
drag, startPoint x: 1025, startPoint y: 416, endPoint x: 1030, endPoint y: 409, distance: 8.9
click at [1034, 401] on div "79" at bounding box center [1034, 397] width 9 height 9
click at [1025, 24] on button "Save changes" at bounding box center [1032, 15] width 63 height 20
drag, startPoint x: 1040, startPoint y: 16, endPoint x: 1032, endPoint y: 16, distance: 7.5
click at [1040, 16] on button "Save changes" at bounding box center [1032, 15] width 63 height 20
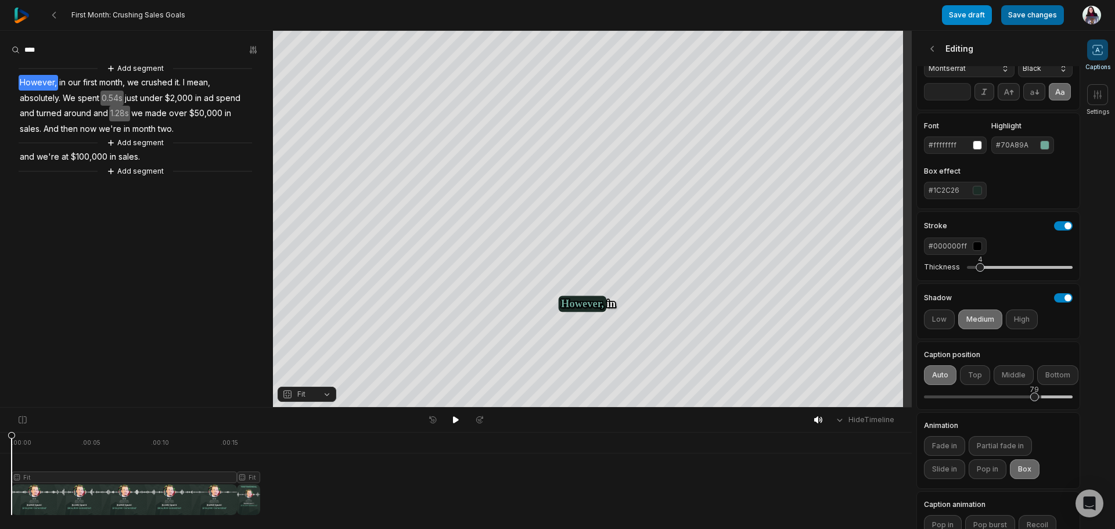
click at [1032, 15] on button "Save changes" at bounding box center [1032, 15] width 63 height 20
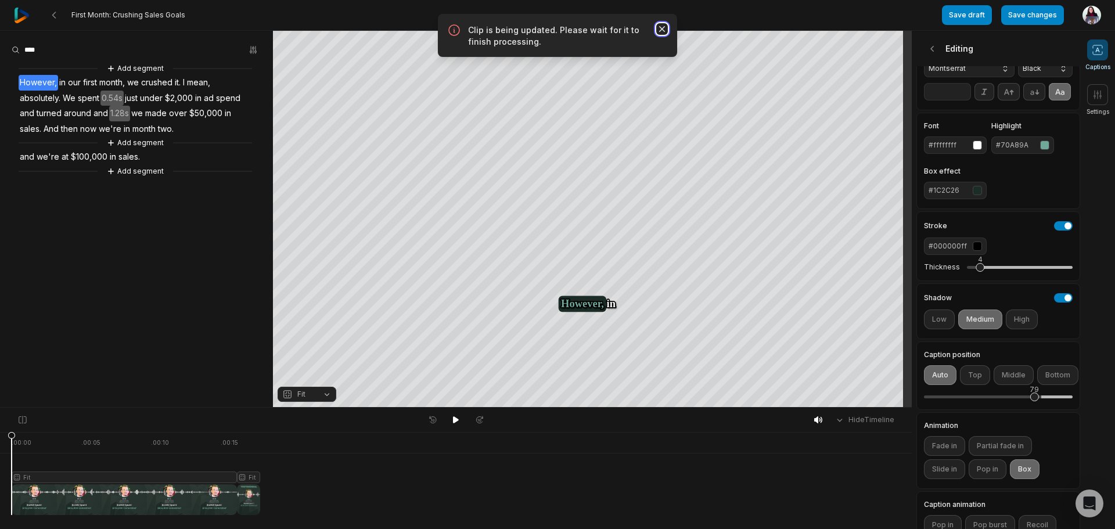
click at [661, 29] on icon "button" at bounding box center [662, 29] width 6 height 6
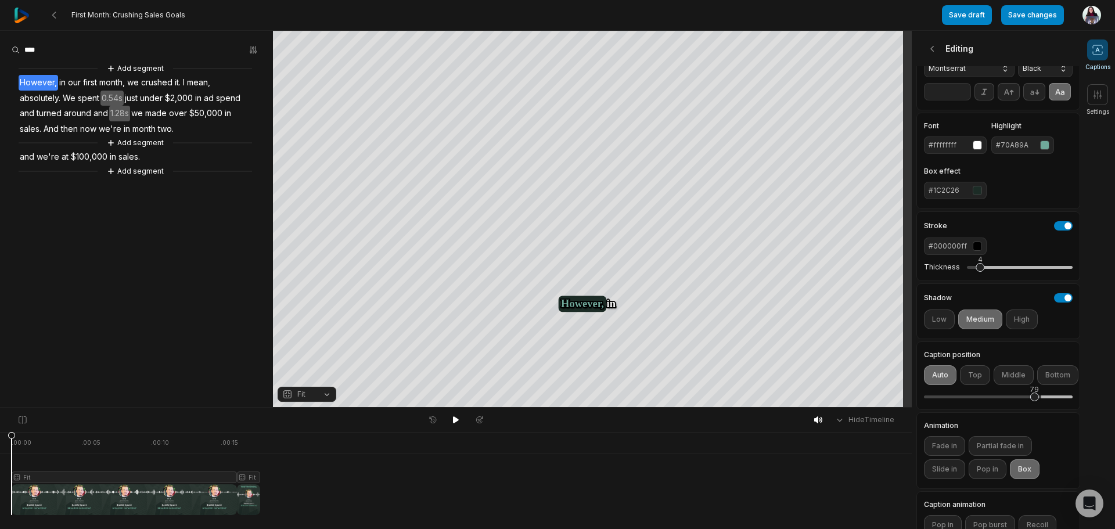
click at [27, 16] on img at bounding box center [22, 16] width 16 height 16
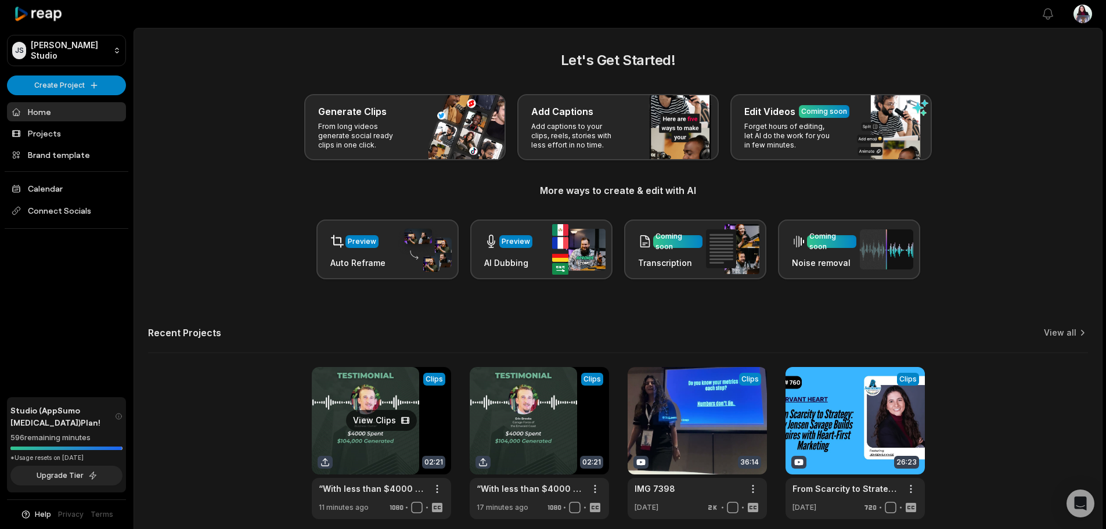
click at [378, 421] on link at bounding box center [381, 443] width 139 height 152
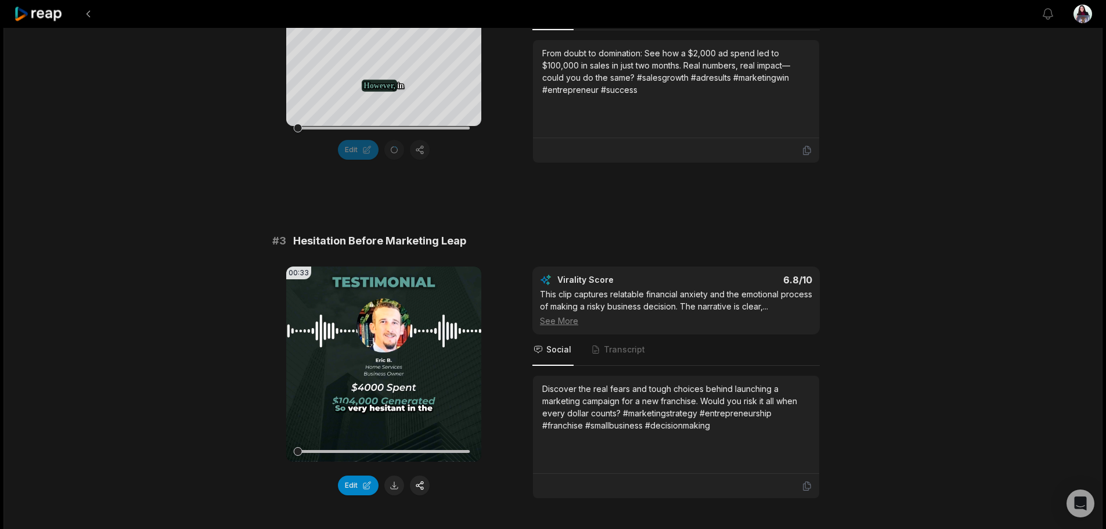
scroll to position [581, 0]
click at [382, 372] on icon at bounding box center [384, 365] width 14 height 14
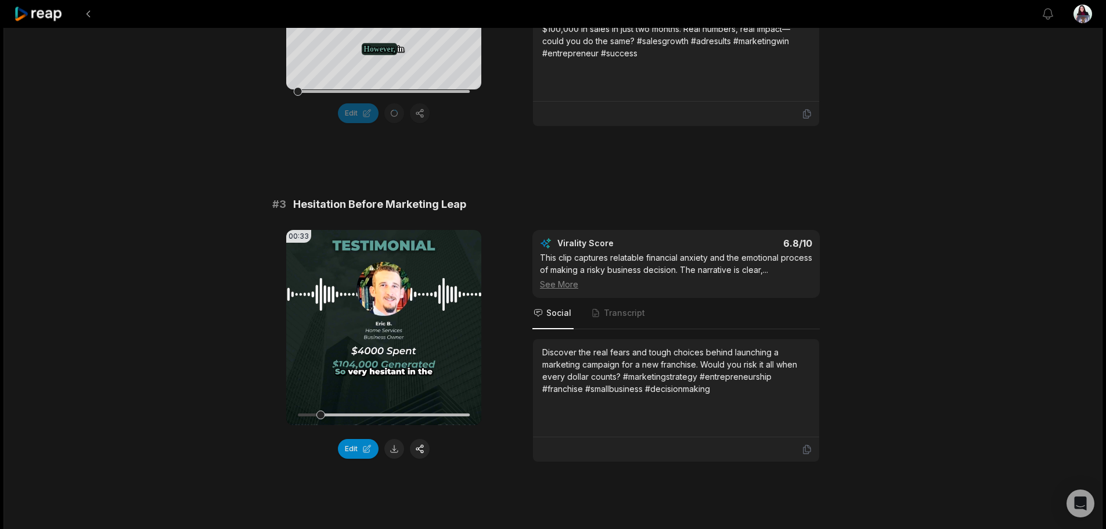
scroll to position [639, 0]
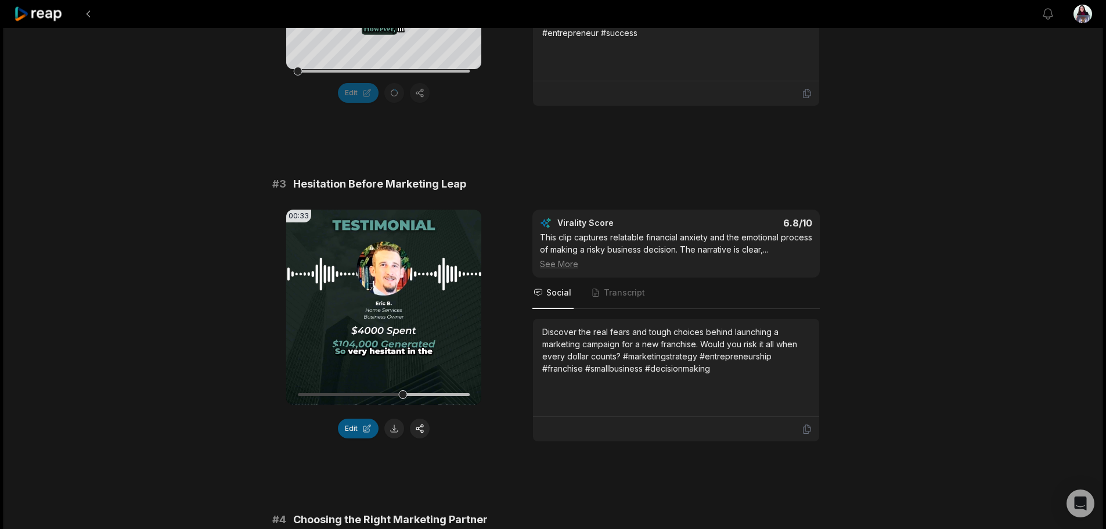
click at [359, 438] on button "Edit" at bounding box center [358, 429] width 41 height 20
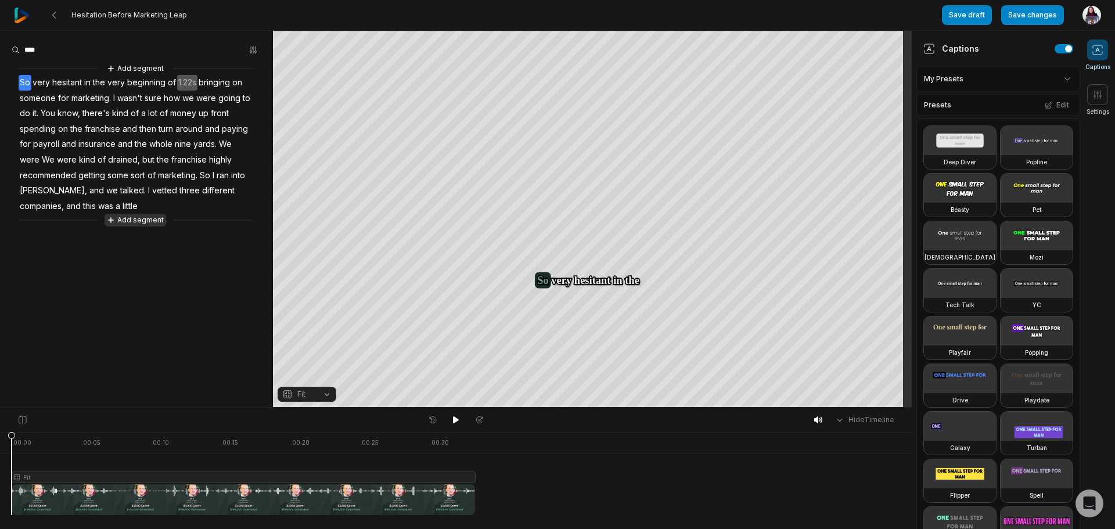
click at [139, 221] on button "Add segment" at bounding box center [136, 220] width 62 height 13
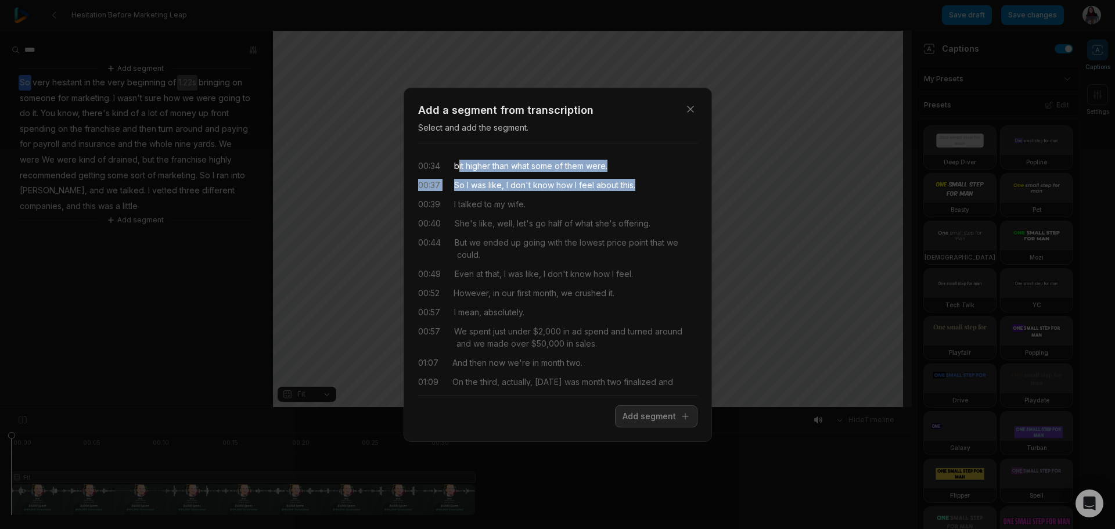
drag, startPoint x: 460, startPoint y: 164, endPoint x: 654, endPoint y: 179, distance: 195.1
click at [654, 179] on div "00:34 bit higher than what some of them were. 00:37 So I was like, I don't know…" at bounding box center [557, 269] width 279 height 233
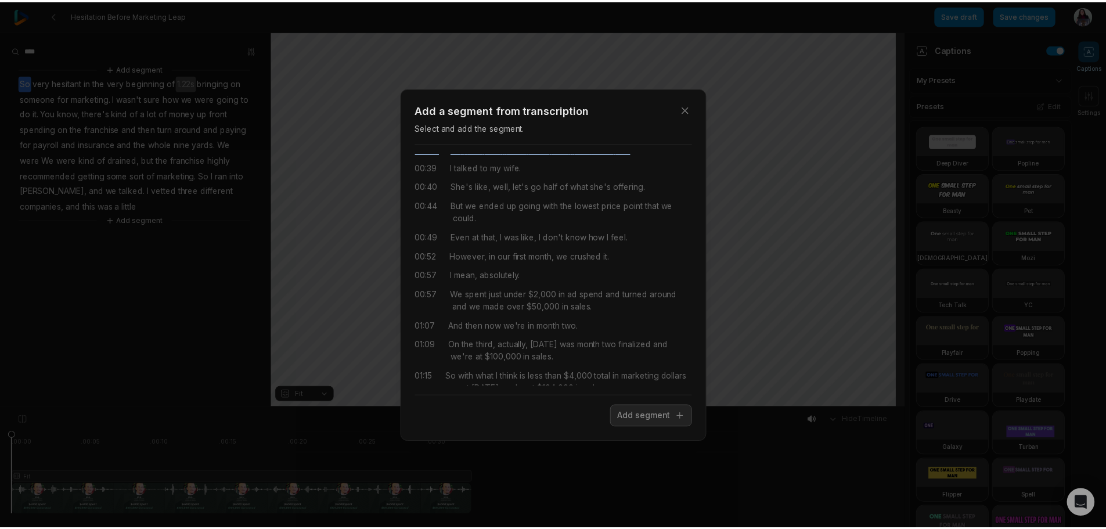
scroll to position [52, 0]
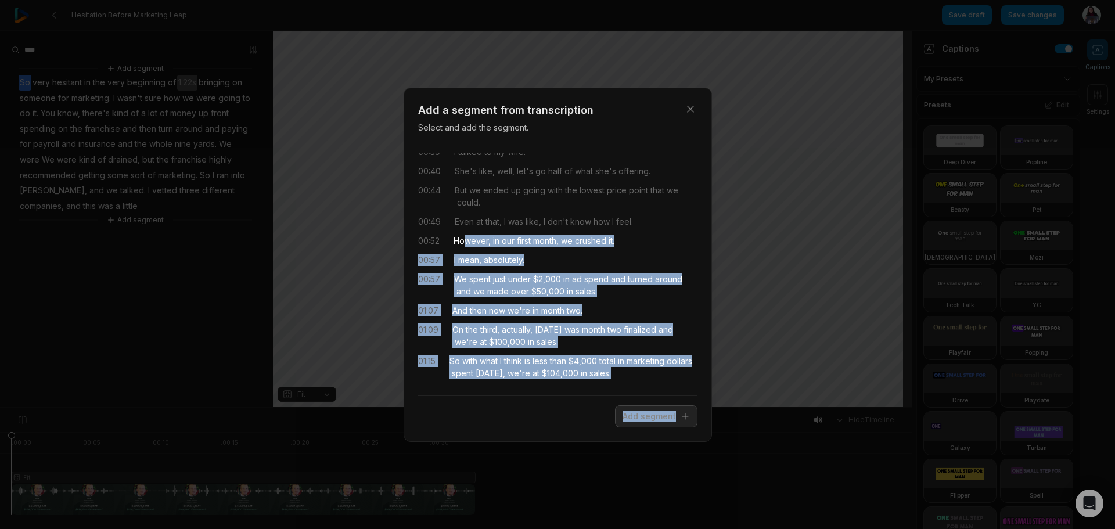
drag, startPoint x: 463, startPoint y: 236, endPoint x: 706, endPoint y: 412, distance: 299.8
click at [706, 412] on div "Close Add a segment from transcription Select and add the segment. 00:34 bit hi…" at bounding box center [558, 265] width 308 height 354
click at [677, 425] on button "Add segment" at bounding box center [656, 416] width 82 height 22
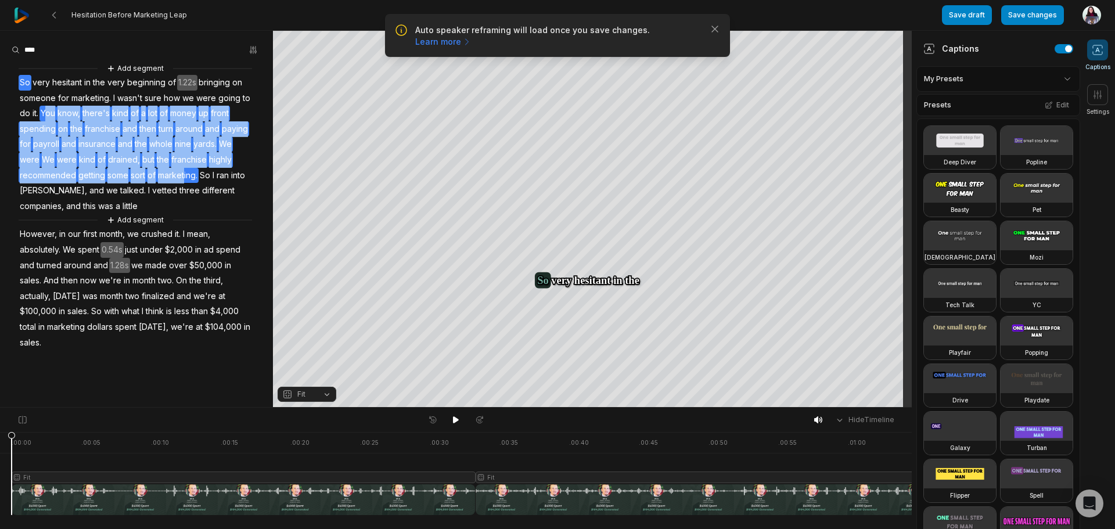
drag, startPoint x: 48, startPoint y: 110, endPoint x: 185, endPoint y: 171, distance: 150.0
click at [185, 171] on div "Add segment So very hesitant in the very beginning of 1.22s bringing on someone…" at bounding box center [136, 206] width 273 height 288
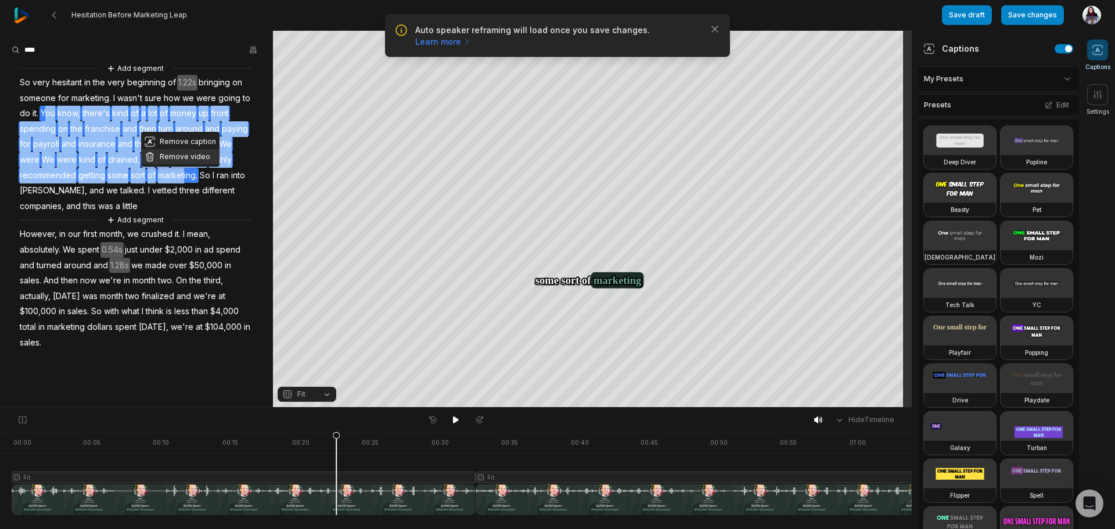
click at [179, 158] on button "Remove video" at bounding box center [180, 156] width 78 height 15
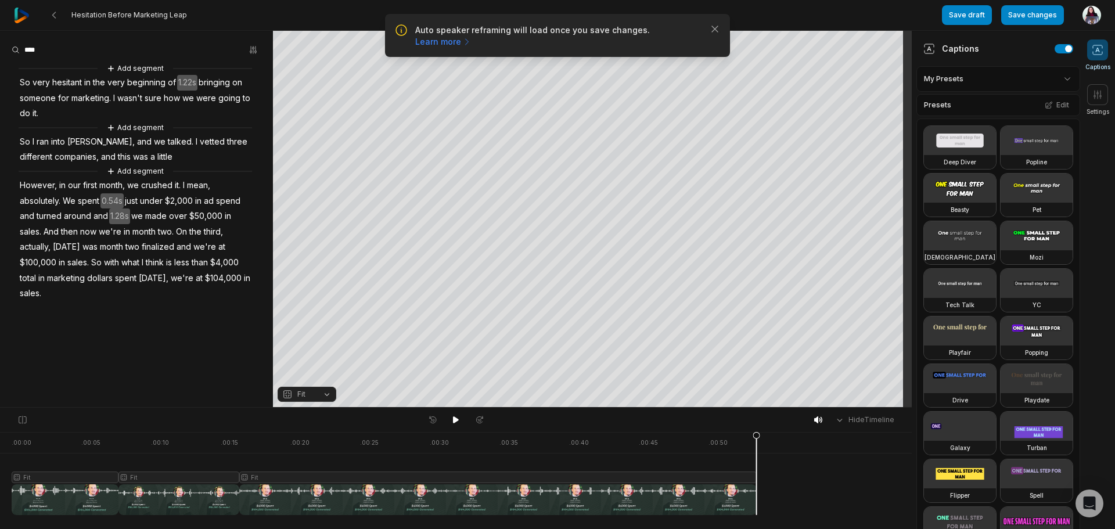
click at [156, 150] on span "little" at bounding box center [164, 157] width 17 height 16
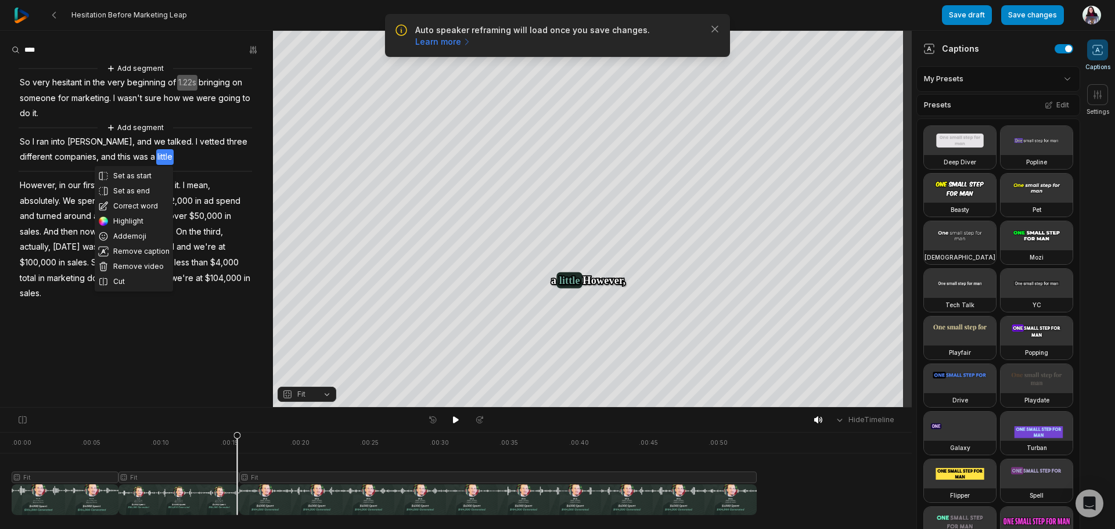
click at [170, 155] on div "Set as start Set as end Correct word Highlight Add emoji Remove caption Remove …" at bounding box center [136, 181] width 273 height 239
click at [209, 153] on div "Set as start Set as end Correct word Highlight Add emoji Remove caption Remove …" at bounding box center [136, 181] width 273 height 239
click at [117, 151] on span "this" at bounding box center [124, 157] width 15 height 16
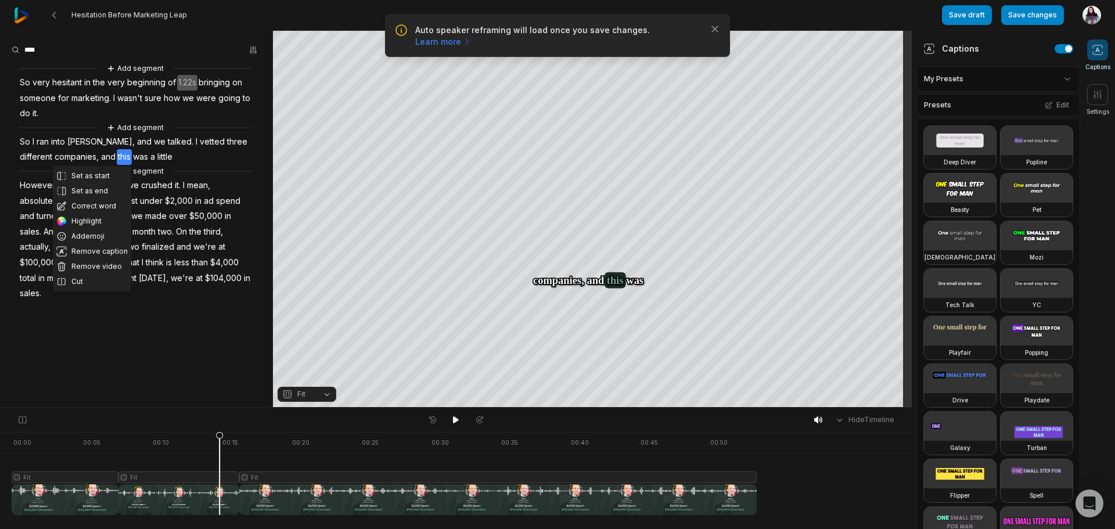
click at [188, 154] on div "Set as start Set as end Correct word Highlight Add emoji Remove caption Remove …" at bounding box center [136, 181] width 273 height 239
drag, startPoint x: 192, startPoint y: 135, endPoint x: 201, endPoint y: 135, distance: 9.3
click at [226, 135] on span "three" at bounding box center [237, 142] width 23 height 16
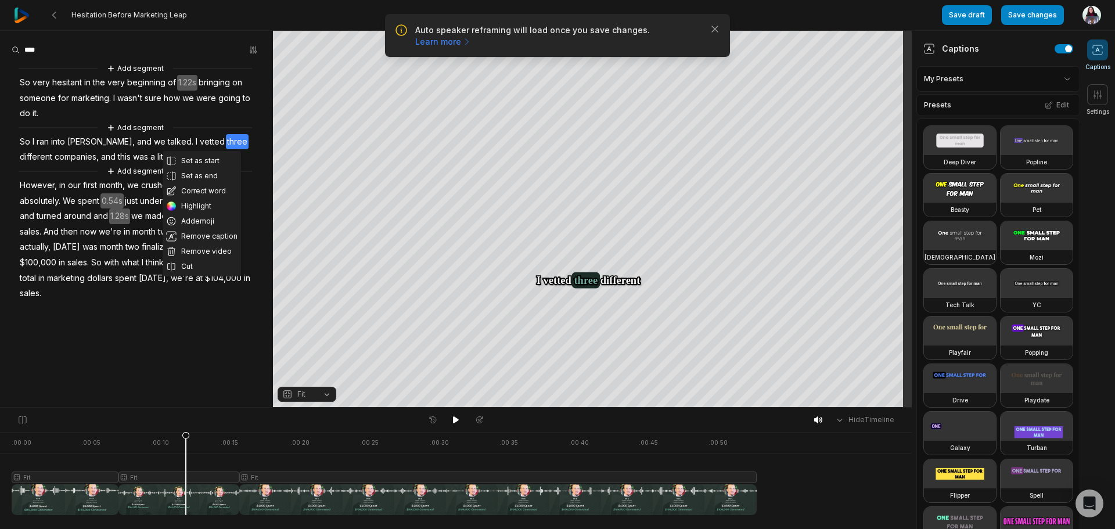
click at [156, 149] on span "little" at bounding box center [164, 157] width 17 height 16
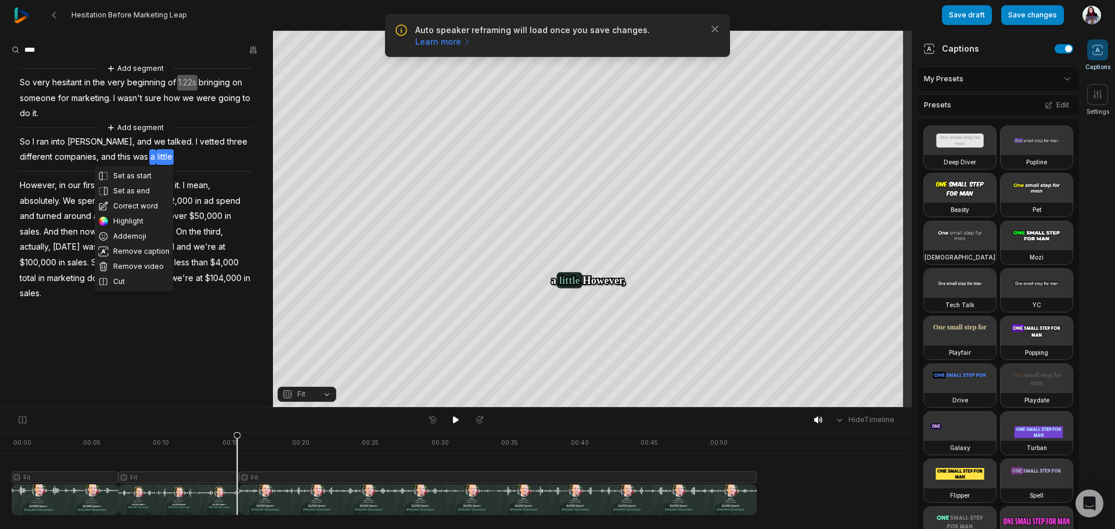
click at [78, 132] on div "Add segment" at bounding box center [135, 127] width 233 height 13
click at [145, 172] on button "Add segment" at bounding box center [136, 171] width 62 height 13
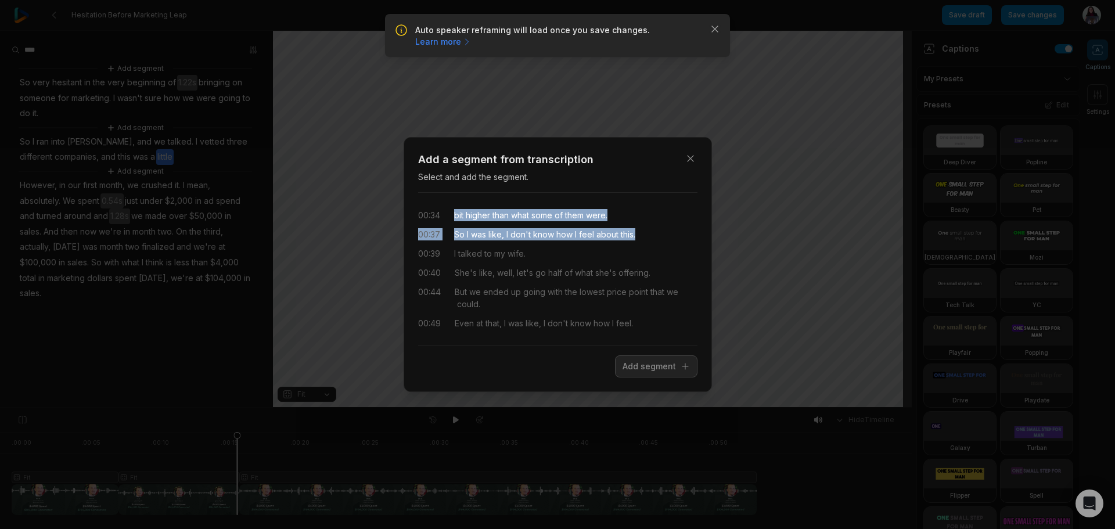
drag, startPoint x: 457, startPoint y: 215, endPoint x: 639, endPoint y: 238, distance: 183.1
click at [639, 238] on div "00:34 bit higher than what some of them were. 00:37 So I was like, I don't know…" at bounding box center [557, 269] width 279 height 134
click at [678, 370] on button "Add segment" at bounding box center [656, 366] width 82 height 22
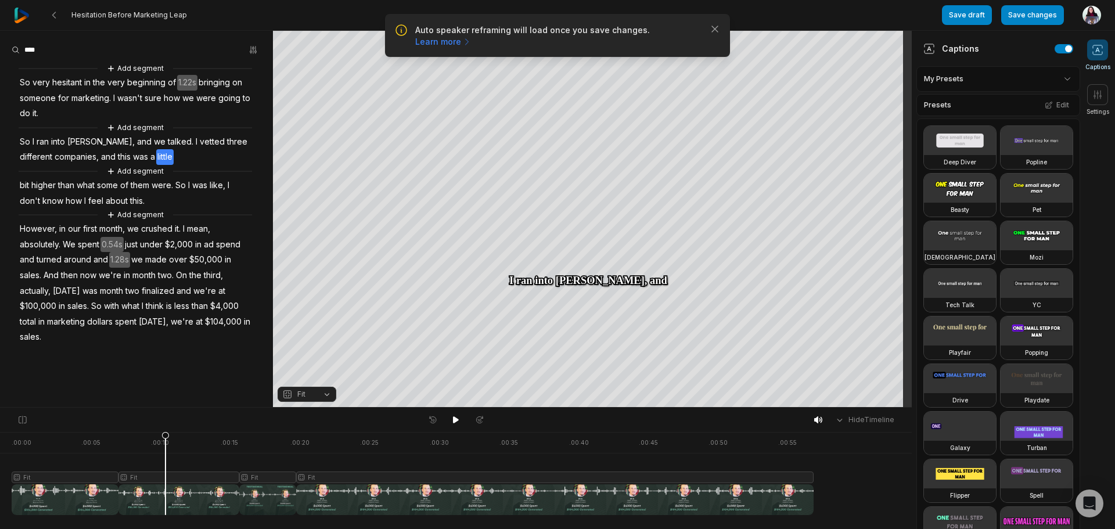
drag, startPoint x: 238, startPoint y: 432, endPoint x: -339, endPoint y: 431, distance: 576.6
click at [0, 431] on html "Auto speaker reframing will load once you save changes. Learn more Close Hesita…" at bounding box center [557, 264] width 1115 height 529
click at [458, 423] on icon at bounding box center [455, 419] width 9 height 9
click at [1055, 81] on html "Auto speaker reframing will load once you save changes. Learn more Close Hesita…" at bounding box center [557, 264] width 1115 height 529
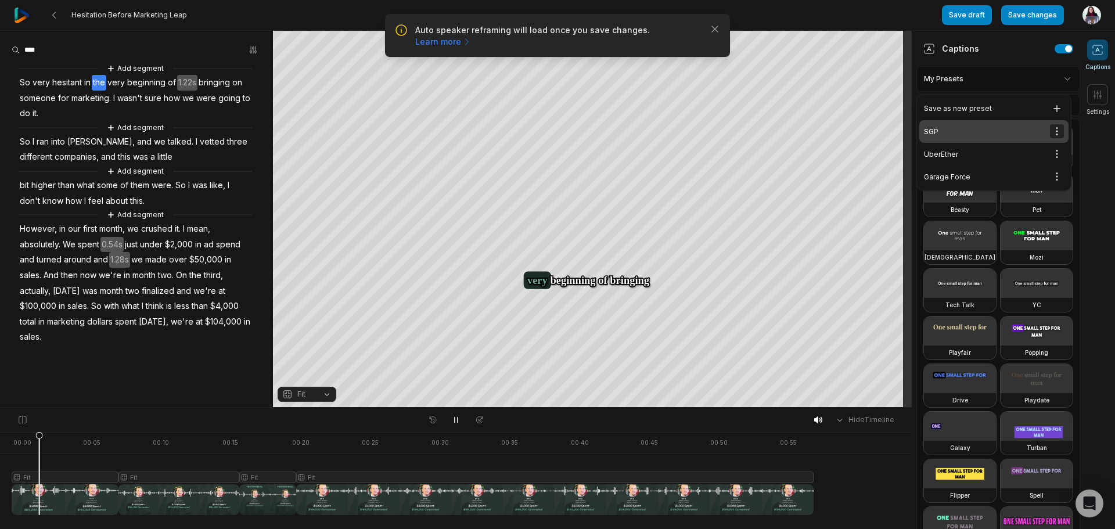
click at [1050, 135] on html "Auto speaker reframing will load once you save changes. Learn more Close Hesita…" at bounding box center [557, 264] width 1115 height 529
click at [1045, 172] on div "Edit" at bounding box center [1026, 171] width 69 height 19
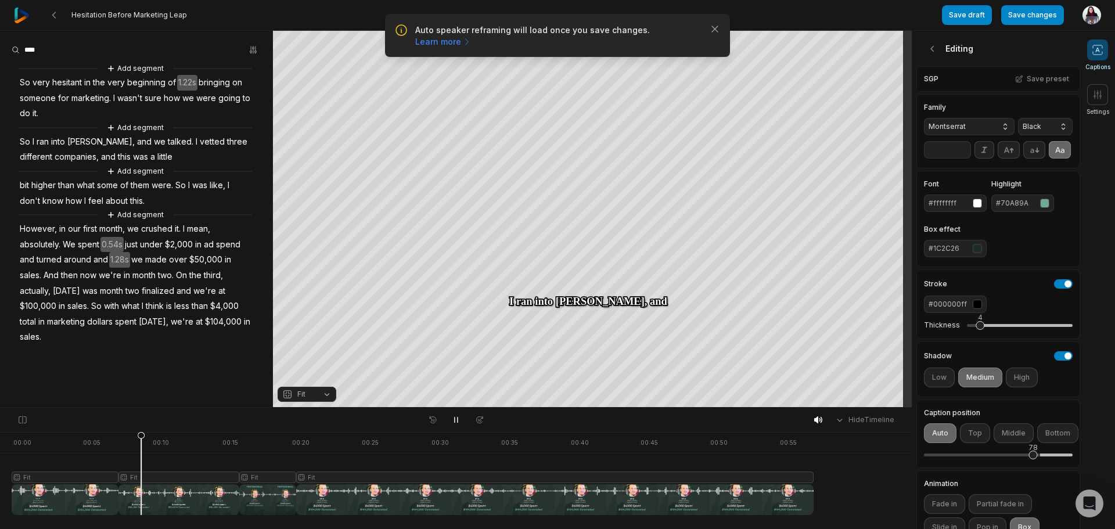
drag, startPoint x: 1027, startPoint y: 469, endPoint x: 1034, endPoint y: 471, distance: 7.2
click at [1034, 467] on div "78" at bounding box center [998, 455] width 149 height 24
click at [458, 420] on icon at bounding box center [456, 419] width 6 height 7
click at [1032, 17] on button "Save changes" at bounding box center [1032, 15] width 63 height 20
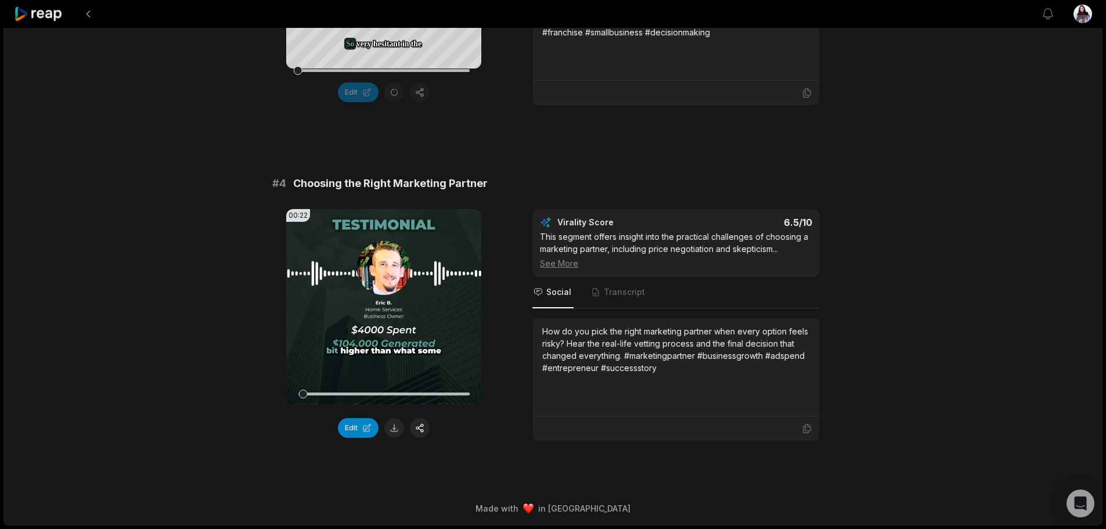
drag, startPoint x: 208, startPoint y: 322, endPoint x: 201, endPoint y: 313, distance: 11.3
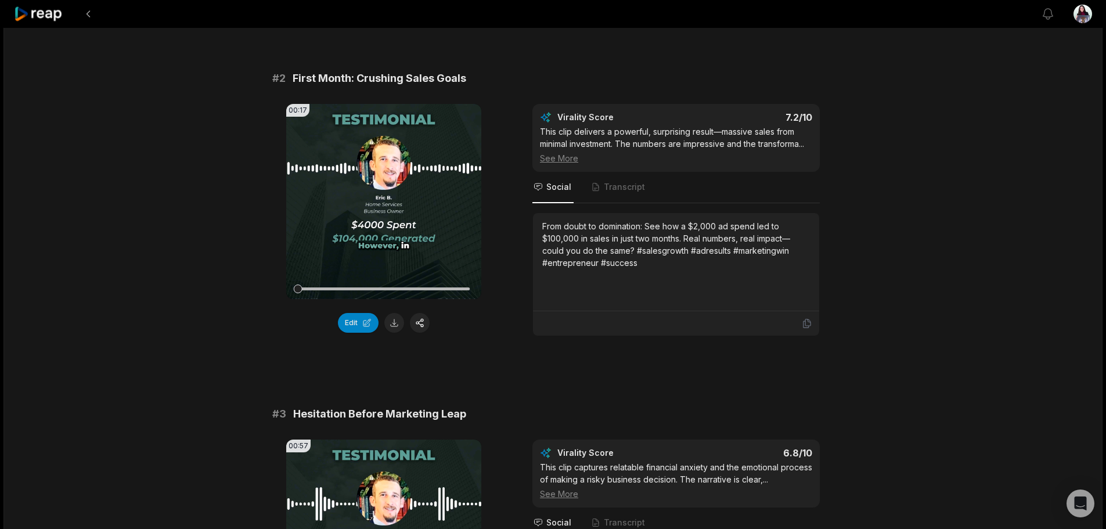
scroll to position [406, 0]
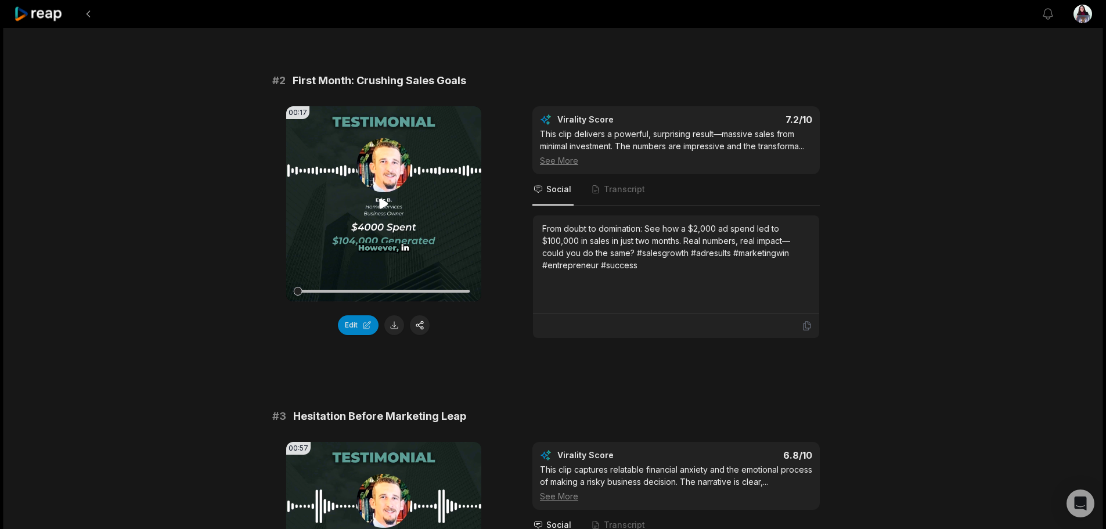
click at [383, 211] on icon at bounding box center [384, 204] width 14 height 14
click at [368, 335] on button "Edit" at bounding box center [358, 325] width 41 height 20
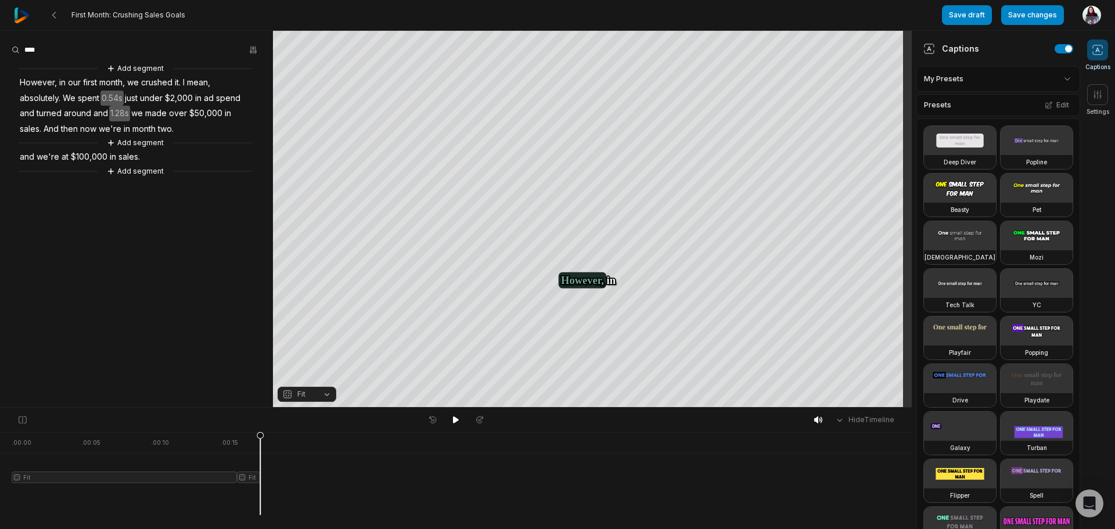
click at [1007, 78] on html "First Month: Crushing Sales Goals Save draft Save changes Open user menu Captio…" at bounding box center [557, 264] width 1115 height 529
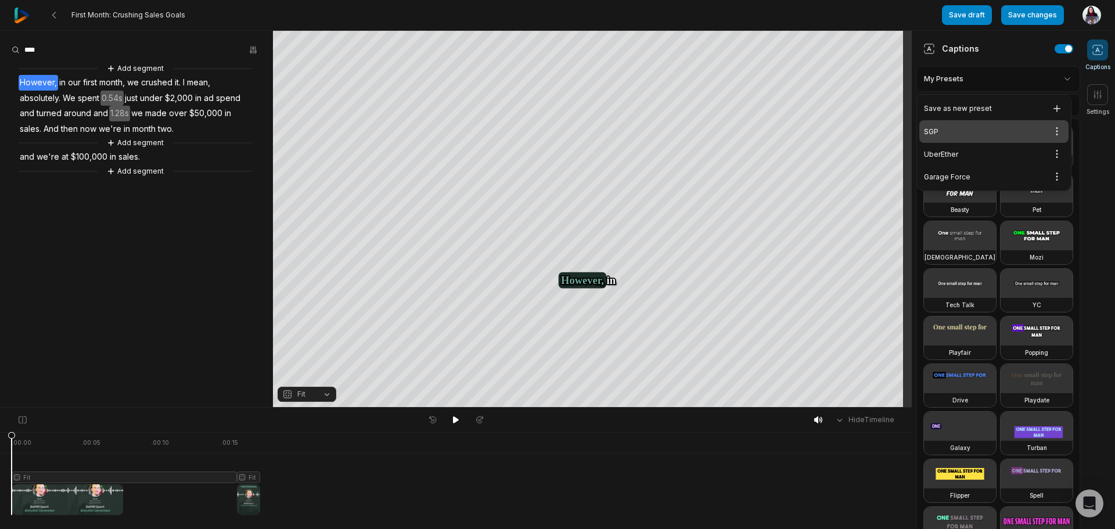
click at [984, 132] on div "SGP Open options" at bounding box center [993, 131] width 149 height 23
click at [1057, 80] on html "First Month: Crushing Sales Goals Save draft Save changes Open user menu Captio…" at bounding box center [557, 264] width 1115 height 529
click at [1056, 133] on html "First Month: Crushing Sales Goals Save draft Save changes Open user menu Captio…" at bounding box center [557, 264] width 1115 height 529
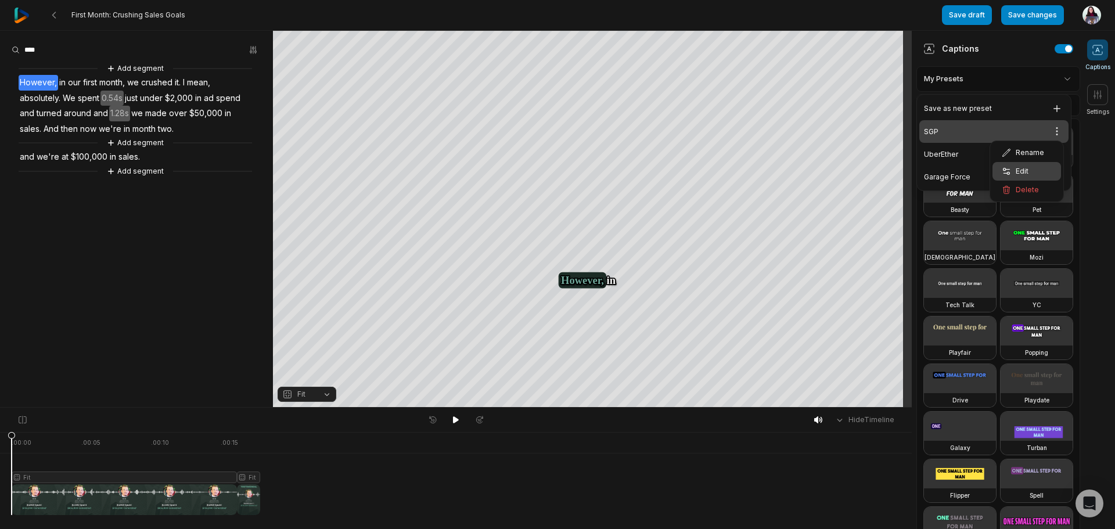
click at [1040, 172] on div "Edit" at bounding box center [1026, 171] width 69 height 19
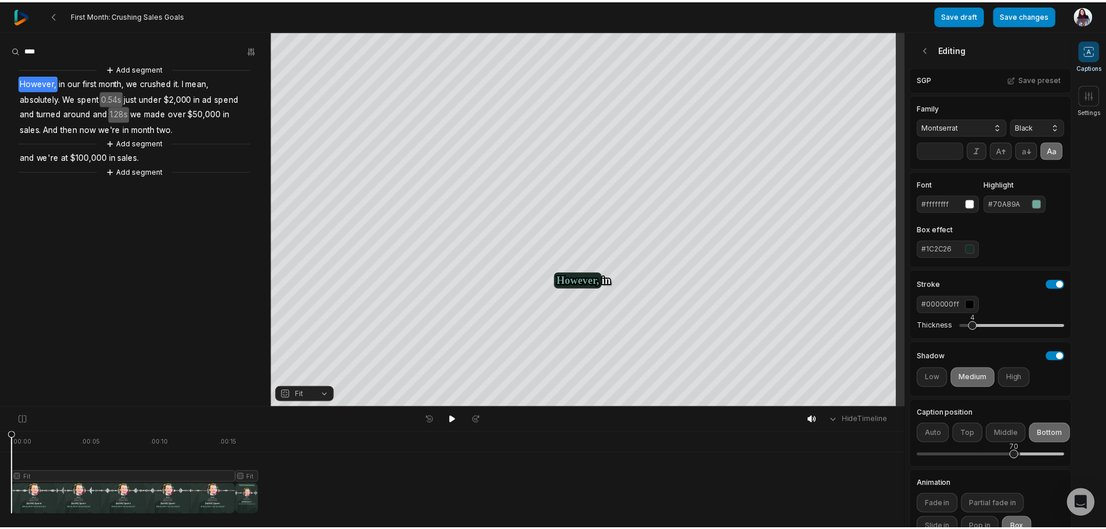
scroll to position [58, 0]
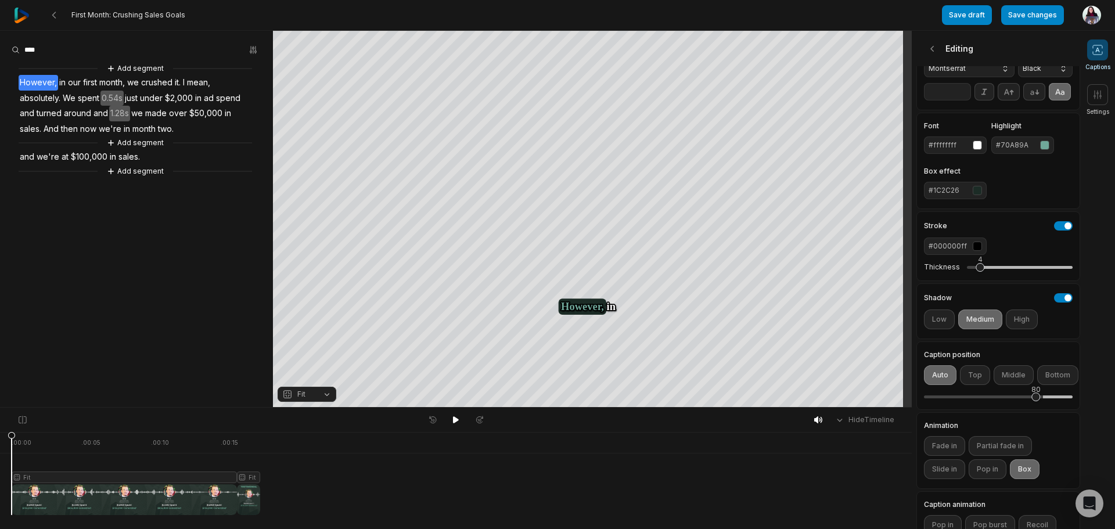
drag, startPoint x: 1024, startPoint y: 413, endPoint x: 1037, endPoint y: 413, distance: 12.8
click at [1037, 401] on div "80" at bounding box center [1035, 397] width 9 height 9
click at [1037, 9] on button "Save changes" at bounding box center [1032, 15] width 63 height 20
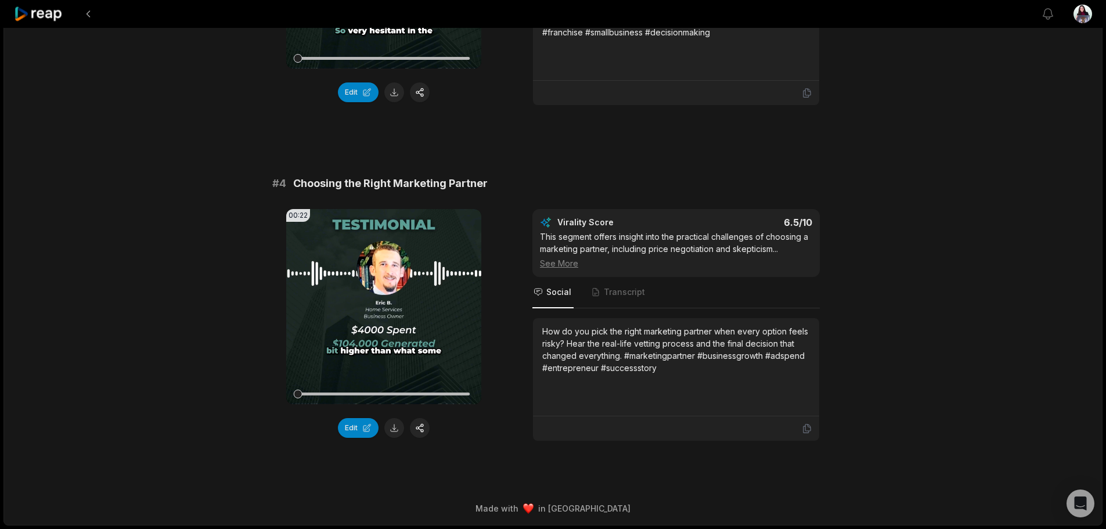
scroll to position [697, 0]
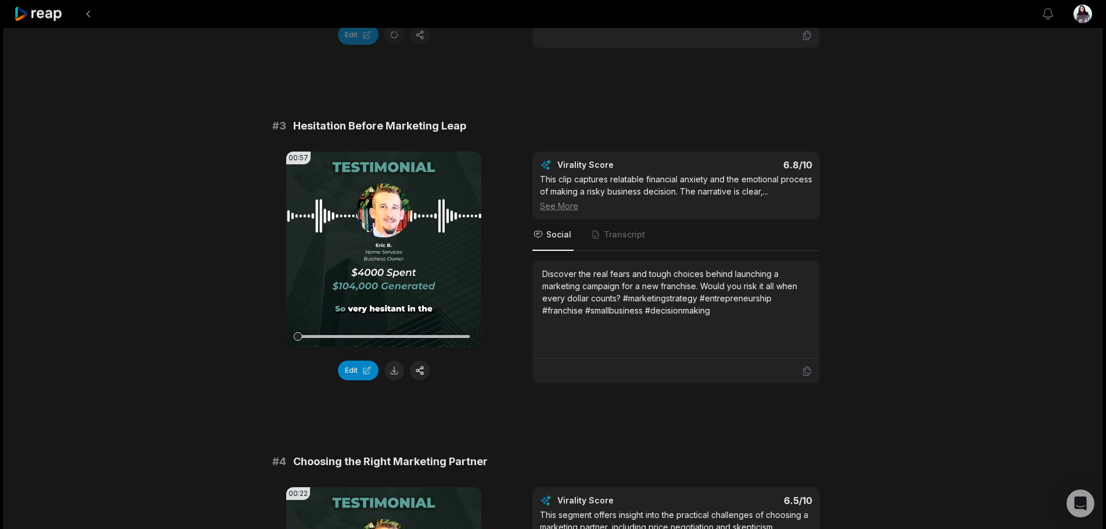
click at [580, 212] on div "See More" at bounding box center [676, 206] width 272 height 12
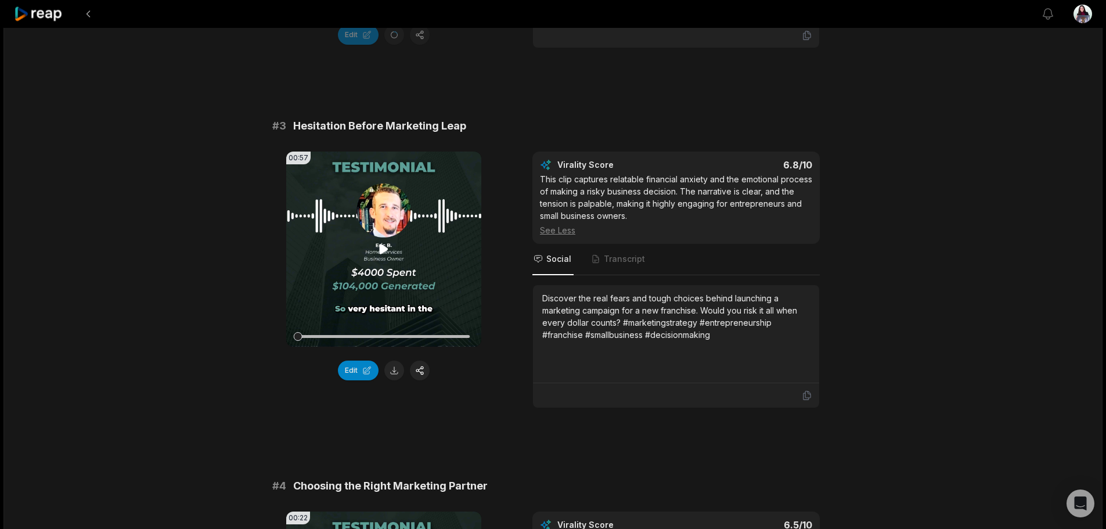
click at [397, 229] on video "Your browser does not support mp4 format." at bounding box center [383, 249] width 195 height 195
click at [353, 380] on button "Edit" at bounding box center [358, 371] width 41 height 20
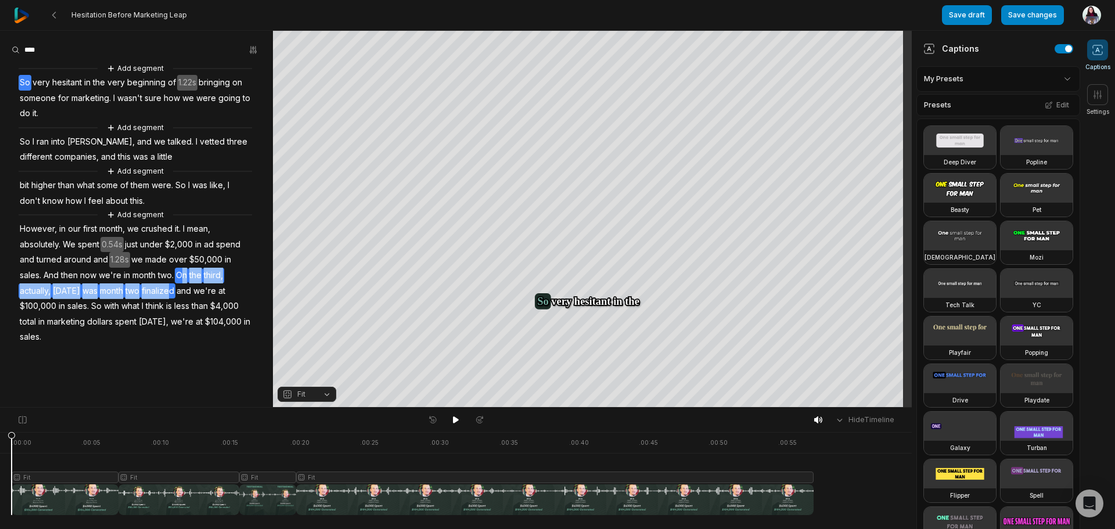
drag, startPoint x: 183, startPoint y: 276, endPoint x: 182, endPoint y: 292, distance: 16.3
click at [182, 292] on div "Add segment So very hesitant in the very beginning of 1.22s bringing on someone…" at bounding box center [136, 203] width 273 height 283
click at [184, 276] on button "Remove video" at bounding box center [173, 272] width 78 height 15
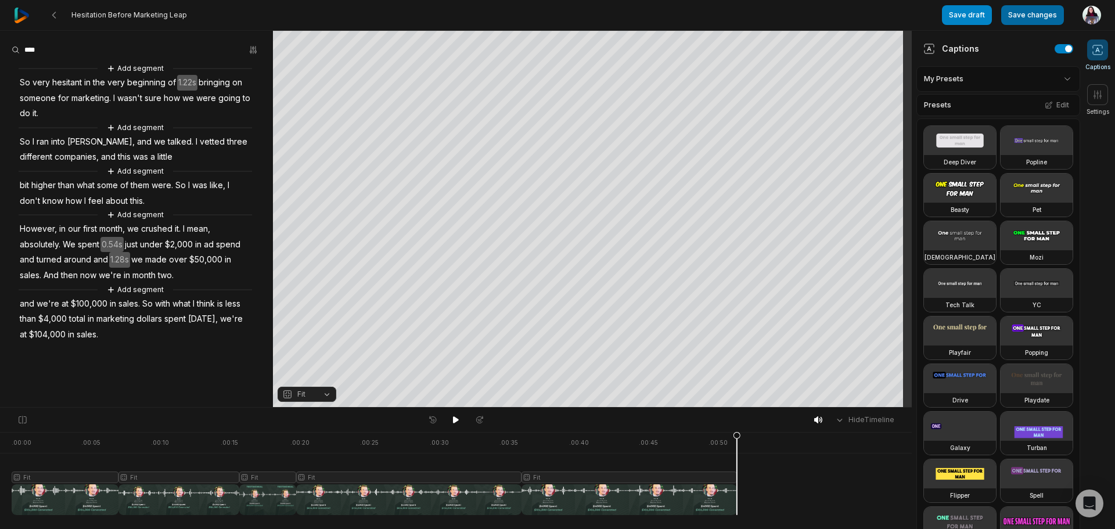
click at [1029, 17] on button "Save changes" at bounding box center [1032, 15] width 63 height 20
